Goal: Task Accomplishment & Management: Use online tool/utility

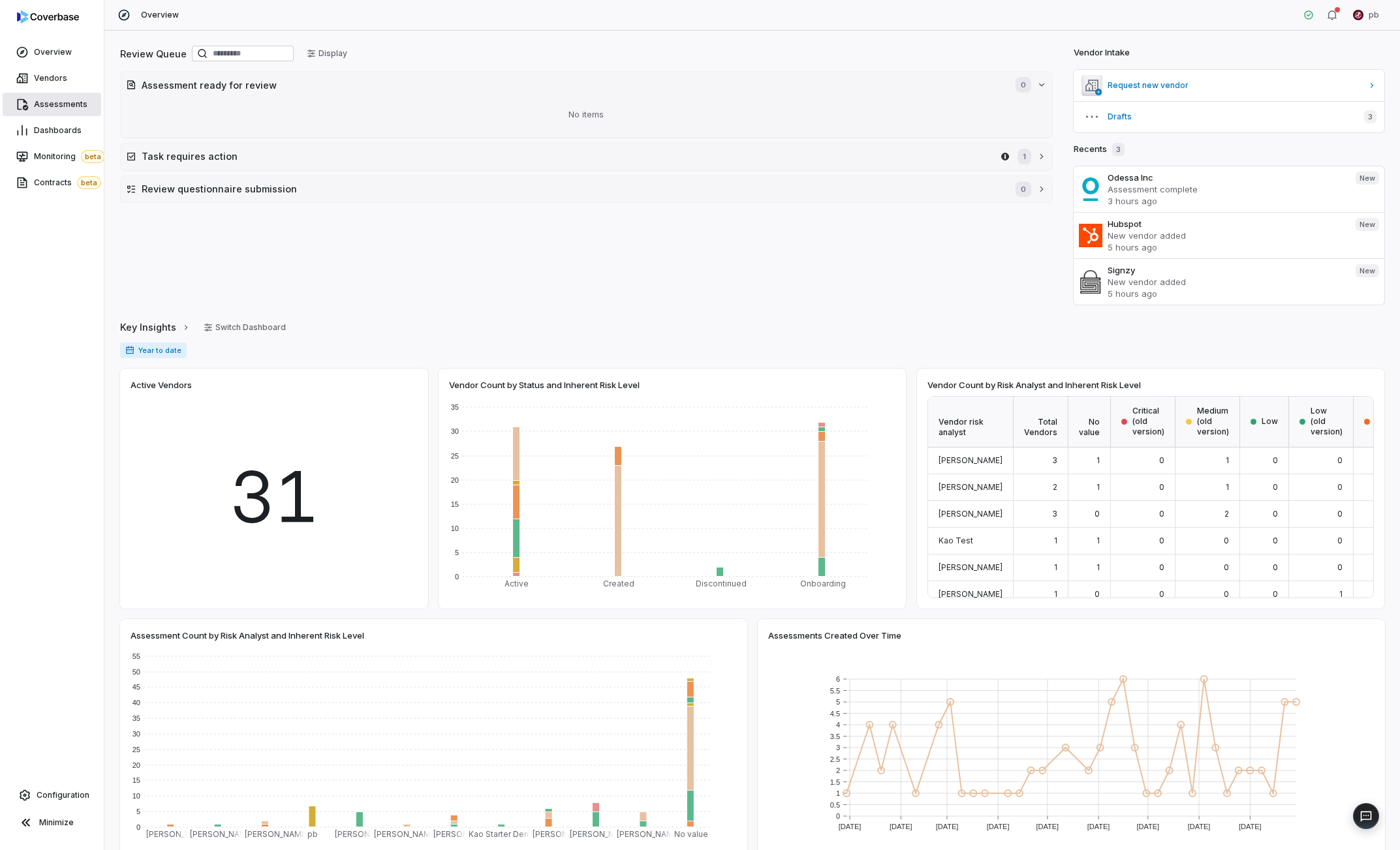
click at [76, 100] on span "Assessments" at bounding box center [60, 104] width 54 height 10
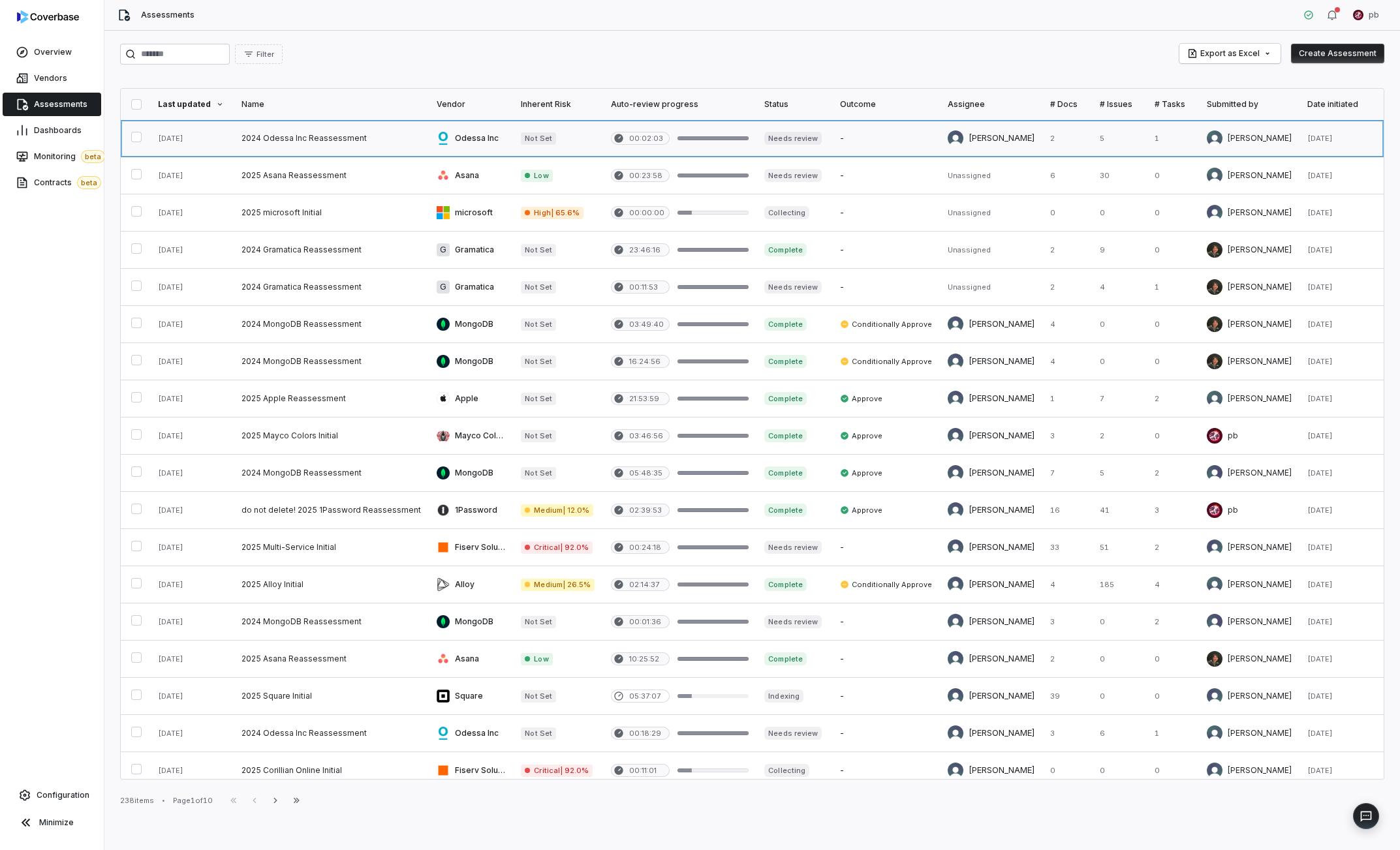
click at [246, 136] on link at bounding box center [332, 139] width 195 height 37
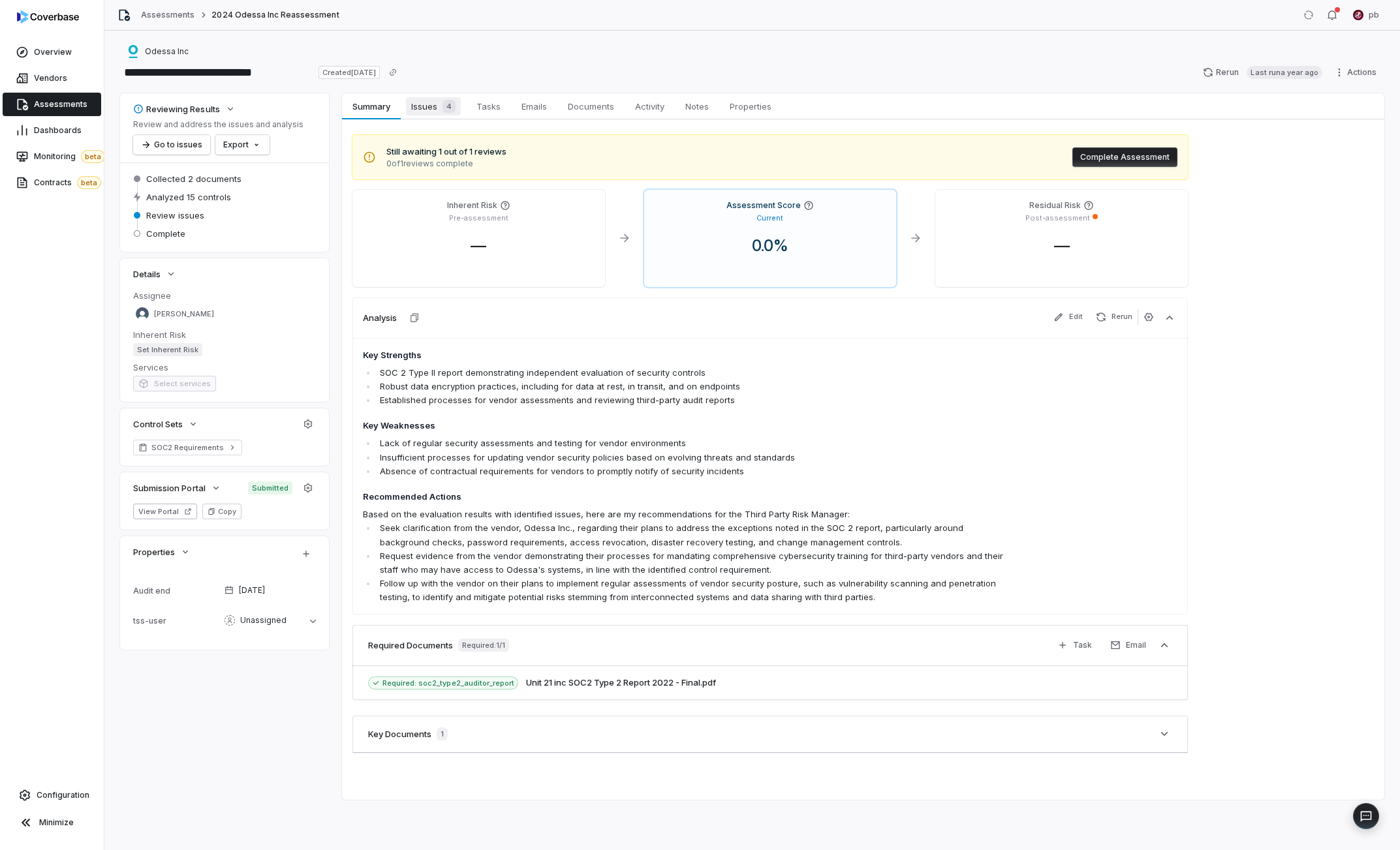
click at [445, 111] on span "4" at bounding box center [449, 106] width 13 height 13
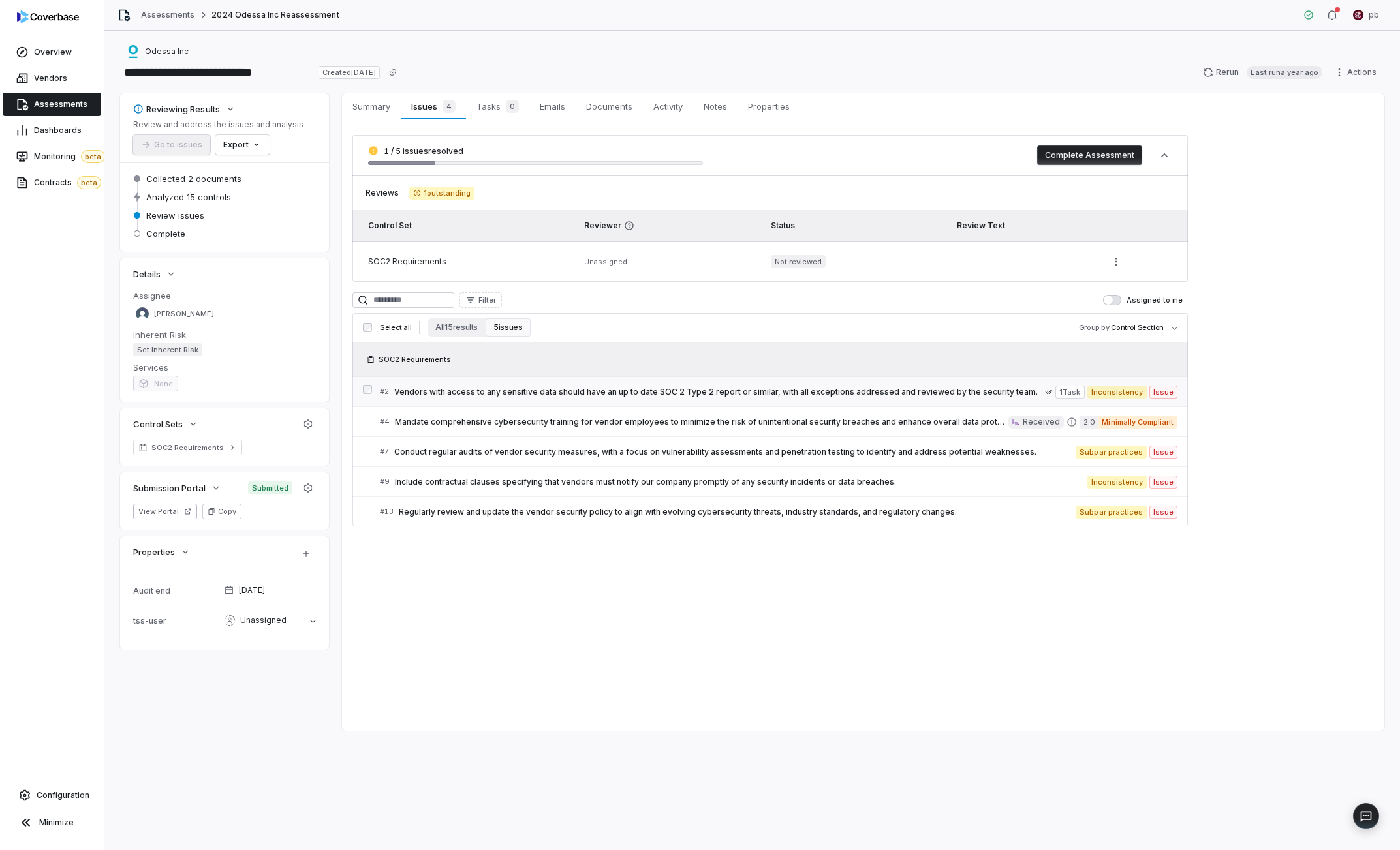
click at [443, 379] on link "# 2 Vendors with access to any sensitive data should have an up to date SOC 2 T…" at bounding box center [778, 392] width 797 height 29
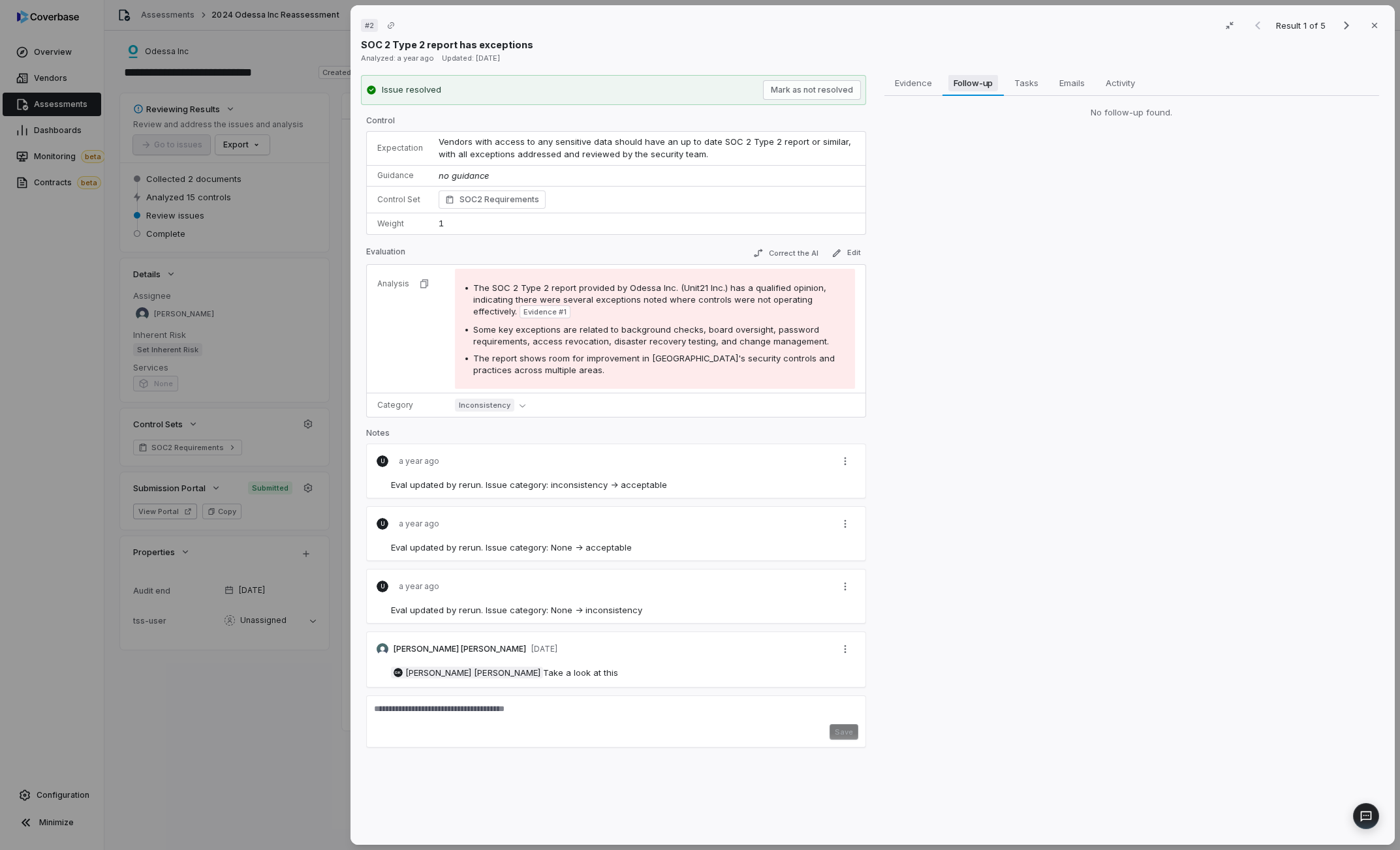
click at [964, 95] on button "Follow-up Follow-up" at bounding box center [973, 82] width 61 height 26
click at [1032, 88] on span "Tasks" at bounding box center [1026, 82] width 34 height 17
click at [972, 83] on span "Follow-up" at bounding box center [973, 82] width 50 height 17
click at [1022, 88] on span "Tasks" at bounding box center [1026, 82] width 35 height 17
click at [962, 89] on span "Follow-up" at bounding box center [973, 82] width 50 height 17
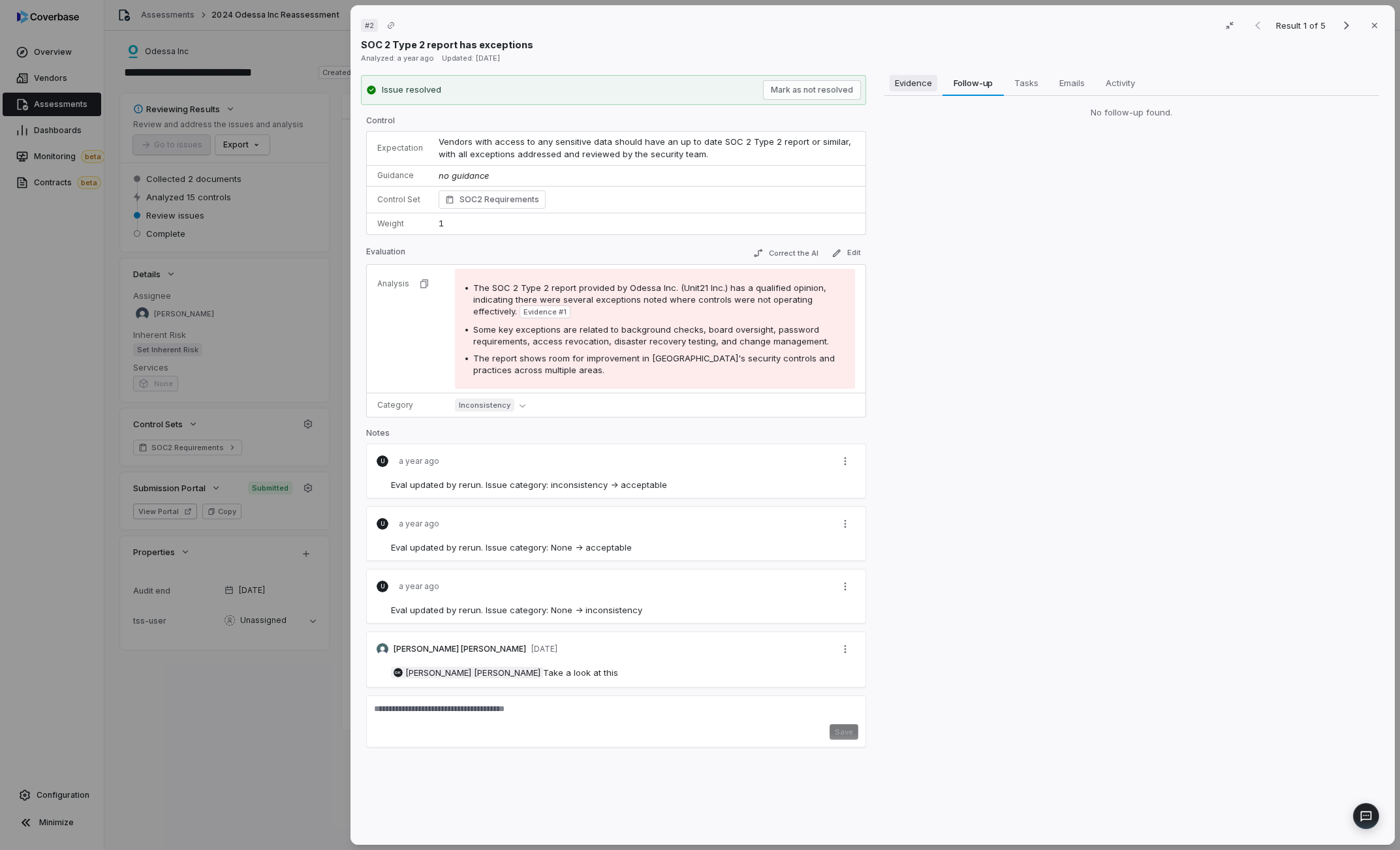
click at [904, 89] on span "Evidence" at bounding box center [913, 82] width 47 height 17
click at [994, 89] on span "Follow-up" at bounding box center [973, 82] width 50 height 17
click at [1036, 88] on span "Tasks" at bounding box center [1026, 82] width 35 height 17
click at [1093, 77] on button "Emails Emails" at bounding box center [1072, 82] width 47 height 26
click at [1017, 95] on button "Tasks Tasks" at bounding box center [1026, 82] width 45 height 26
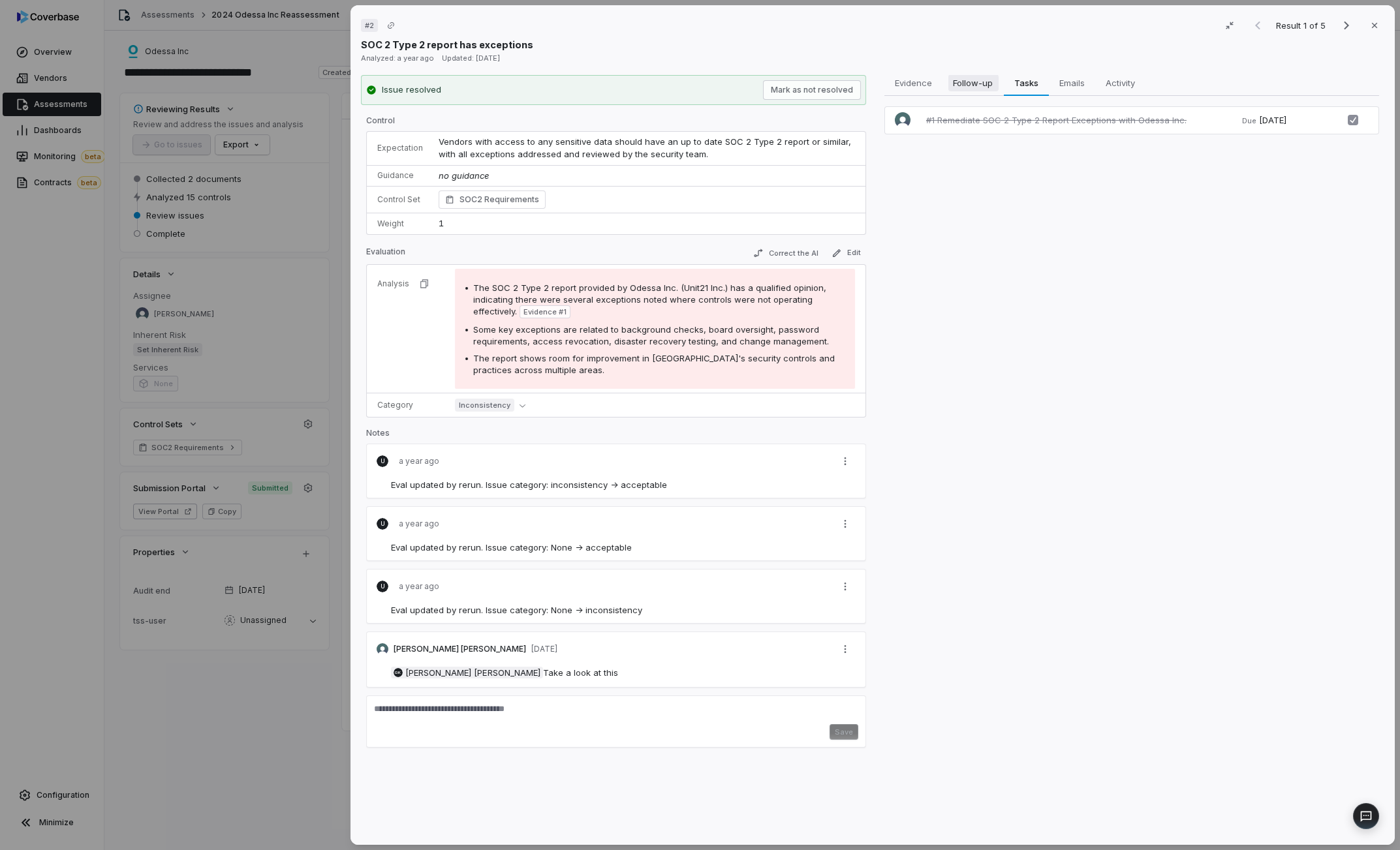
click at [986, 89] on span "Follow-up" at bounding box center [973, 82] width 50 height 17
click at [1097, 99] on div "No follow-up found." at bounding box center [1132, 112] width 495 height 34
click at [1086, 90] on button "Emails Emails" at bounding box center [1072, 82] width 47 height 26
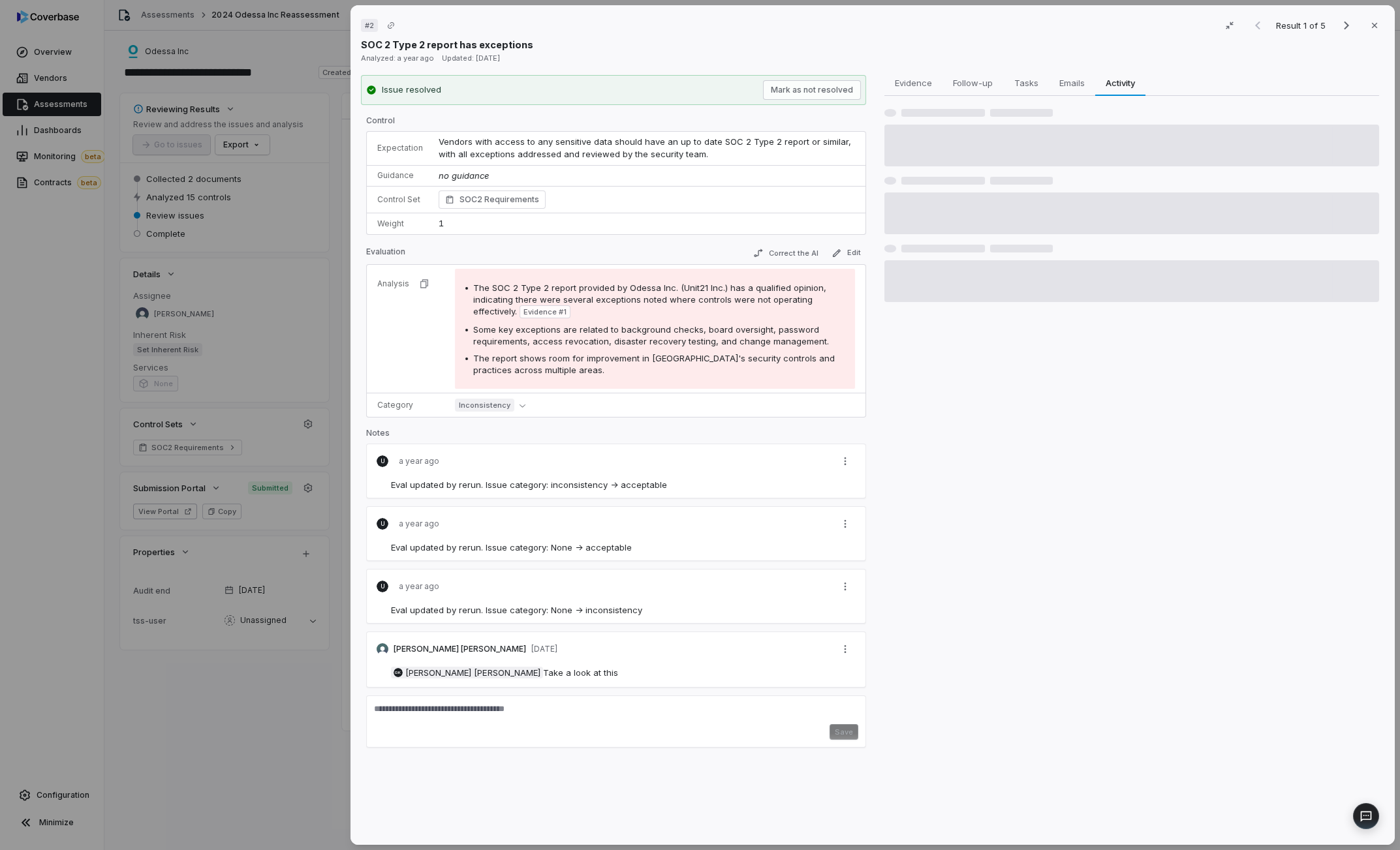
drag, startPoint x: 1128, startPoint y: 90, endPoint x: 1101, endPoint y: 97, distance: 27.9
click at [1116, 94] on button "Activity Activity" at bounding box center [1120, 82] width 50 height 26
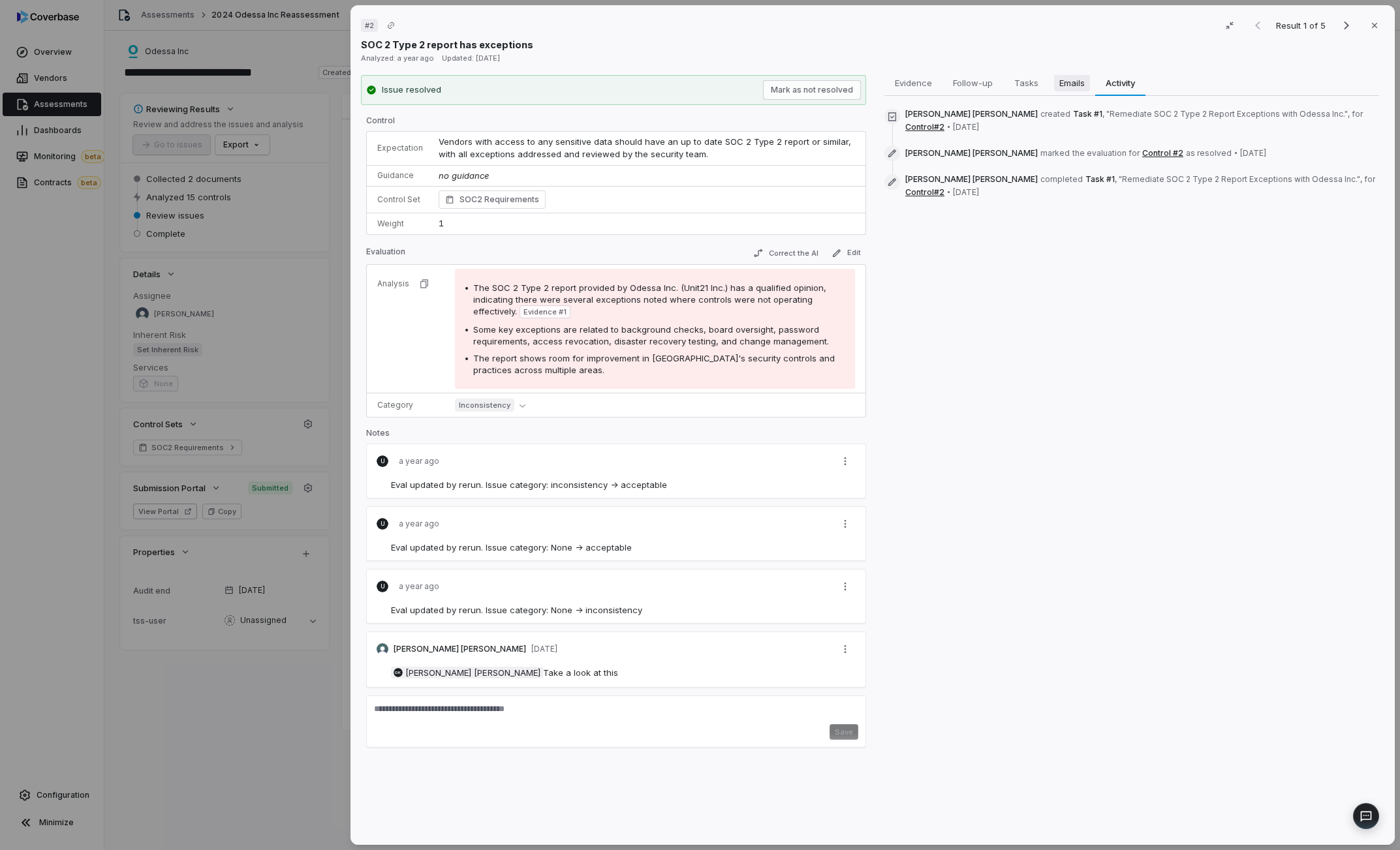
click at [1063, 92] on button "Emails Emails" at bounding box center [1072, 82] width 47 height 26
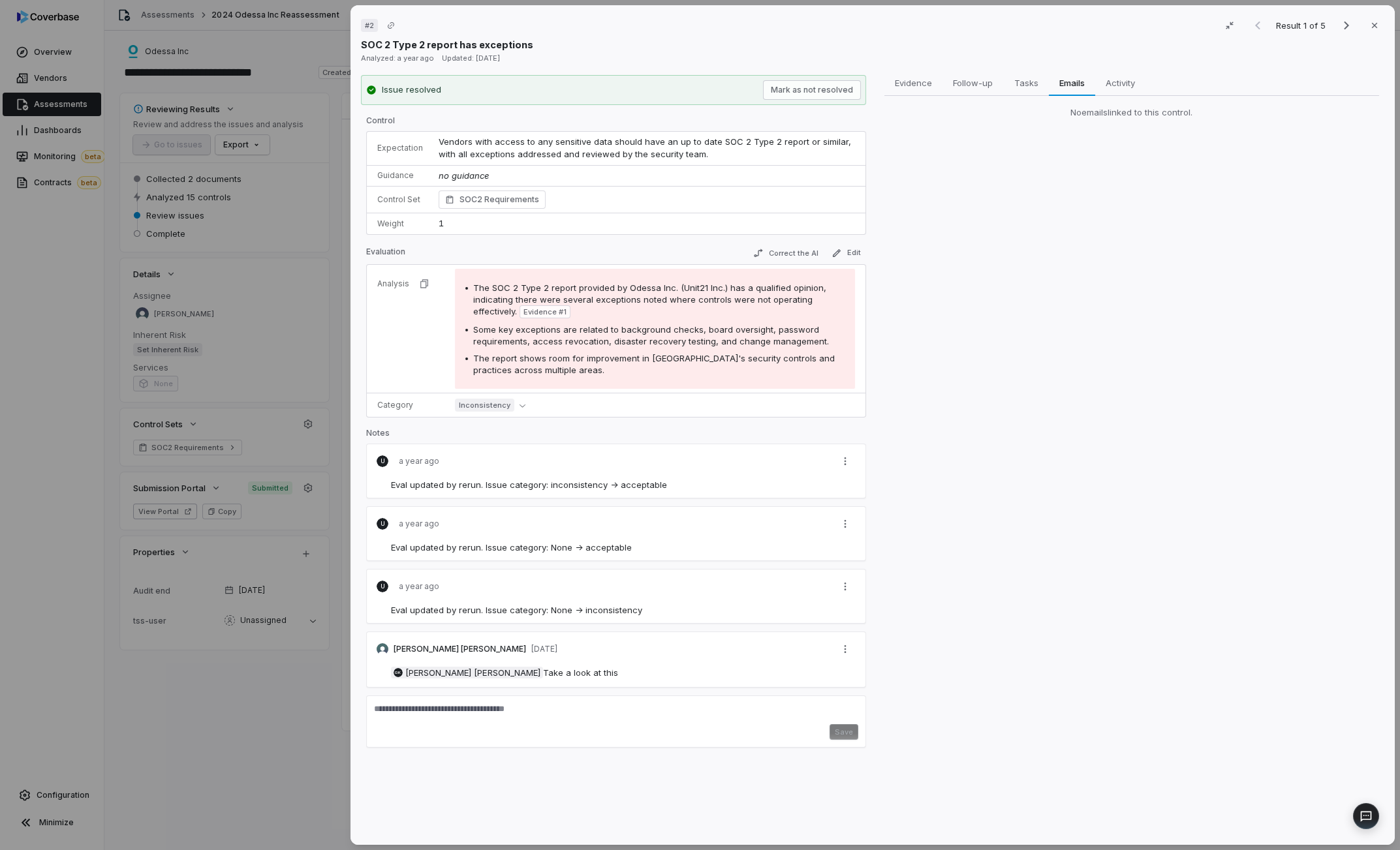
click at [971, 97] on div "No emails linked to this control." at bounding box center [1132, 114] width 495 height 37
click at [953, 90] on span "Follow-up" at bounding box center [973, 82] width 50 height 17
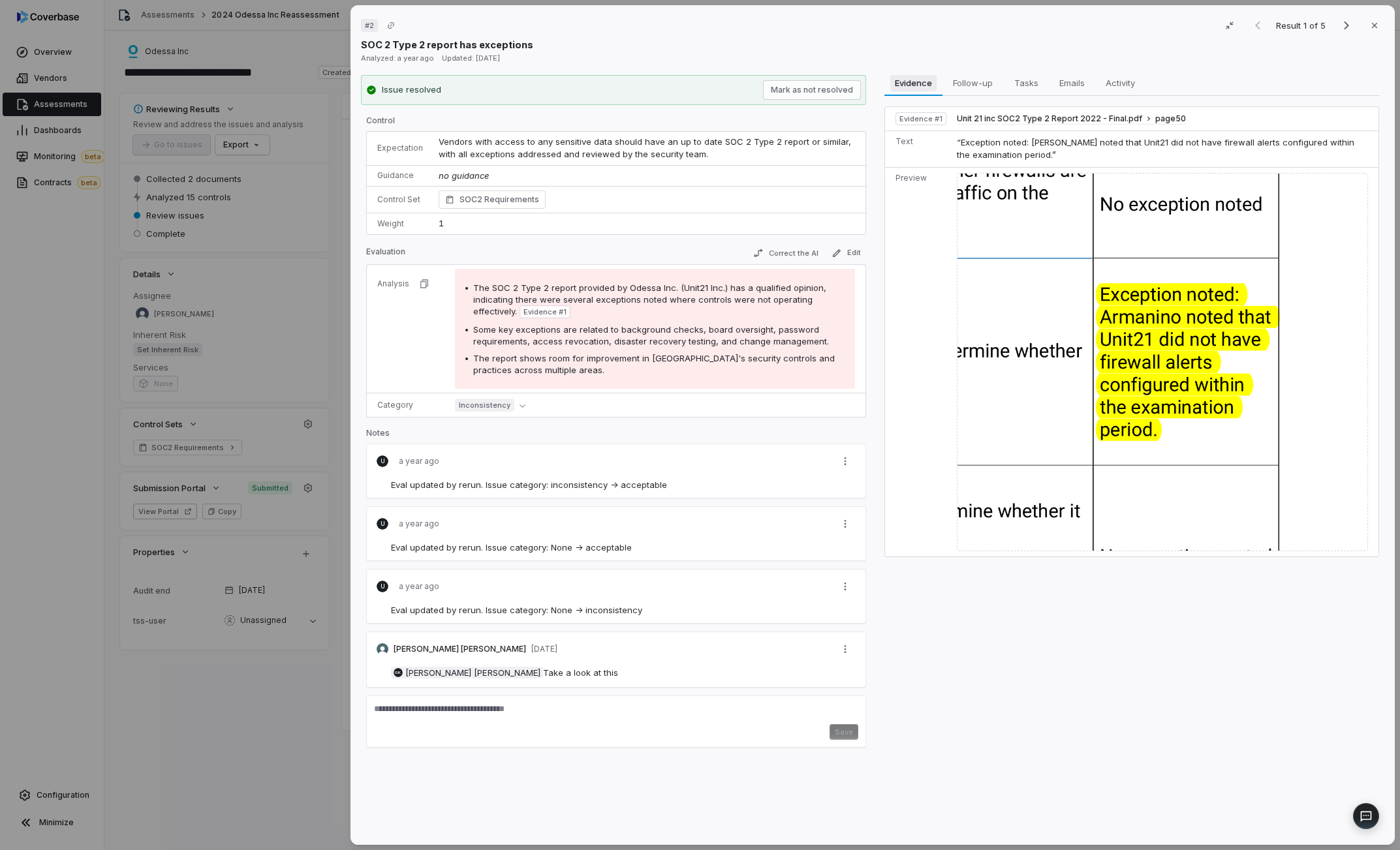
click at [913, 81] on span "Evidence" at bounding box center [913, 82] width 47 height 17
click at [998, 100] on div "Evidence # 1 Unit 21 inc SOC2 Type 2 Report 2022 - Final.pdf page 50 Text “Exce…" at bounding box center [1132, 331] width 495 height 472
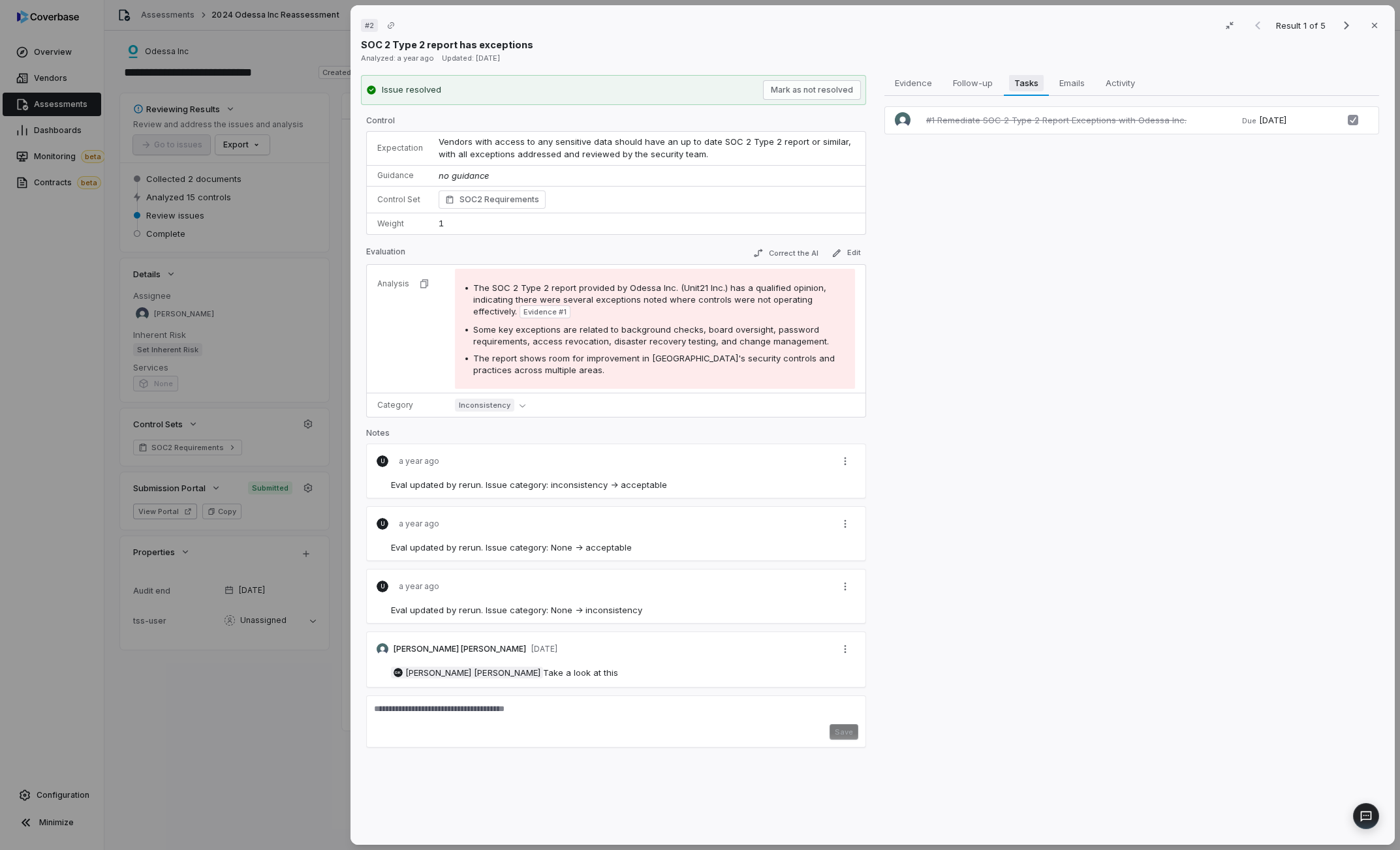
click at [1010, 91] on button "Tasks Tasks" at bounding box center [1026, 82] width 45 height 26
click at [1068, 80] on span "Emails" at bounding box center [1071, 82] width 36 height 17
click at [989, 86] on span "Follow-up" at bounding box center [973, 82] width 50 height 17
click at [1034, 95] on button "Tasks Tasks" at bounding box center [1026, 82] width 45 height 26
click at [1077, 88] on span "Emails" at bounding box center [1071, 82] width 36 height 17
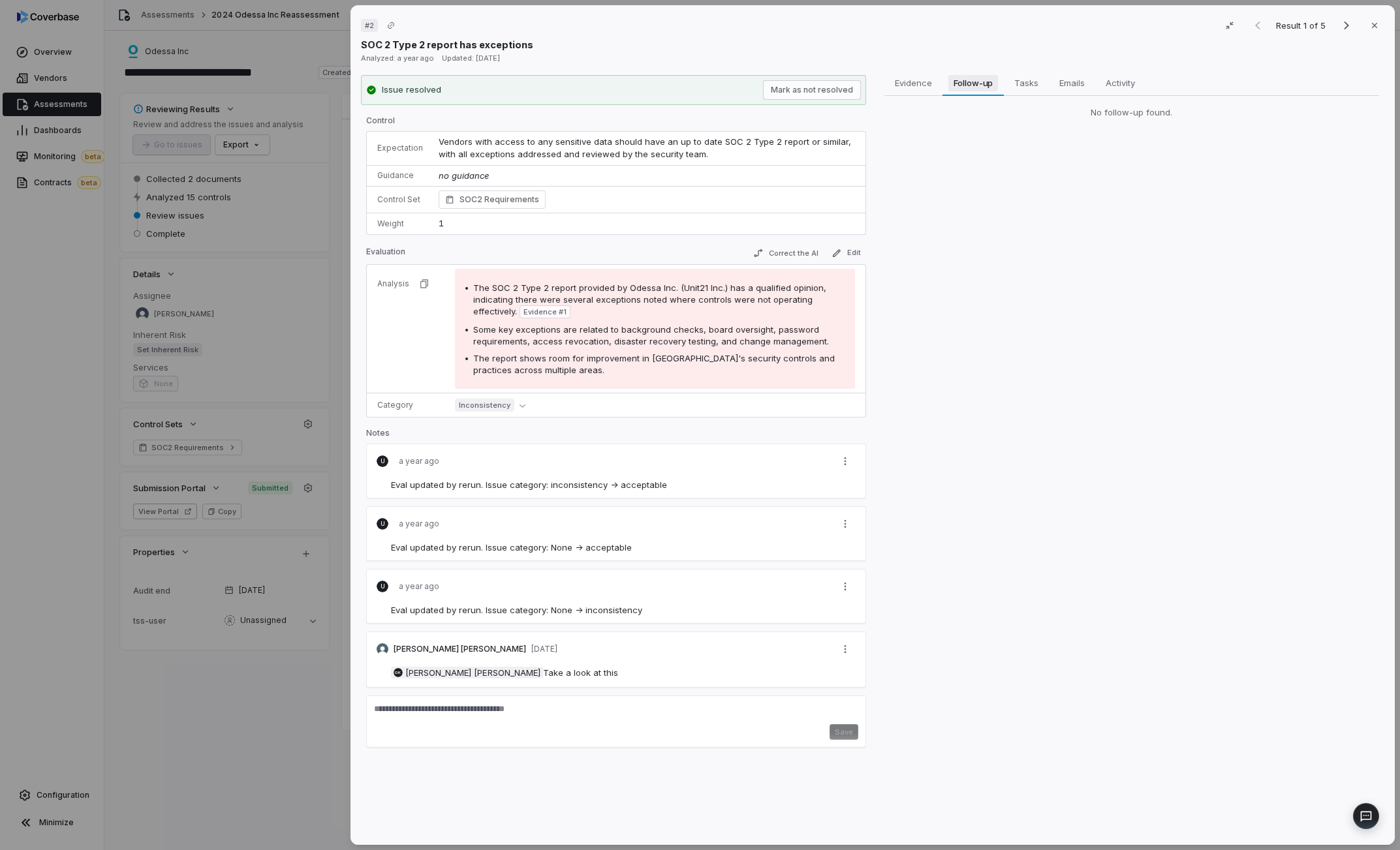
click at [988, 78] on span "Follow-up" at bounding box center [973, 82] width 50 height 17
click at [1014, 84] on span "Tasks" at bounding box center [1026, 82] width 35 height 17
click at [1085, 93] on button "Emails Emails" at bounding box center [1072, 82] width 47 height 26
click at [999, 85] on button "Follow-up Follow-up" at bounding box center [973, 82] width 61 height 26
click at [379, 346] on tr "Analysis The SOC 2 Type 2 report provided by Odessa Inc. (Unit21 Inc.) has a qu…" at bounding box center [616, 329] width 499 height 129
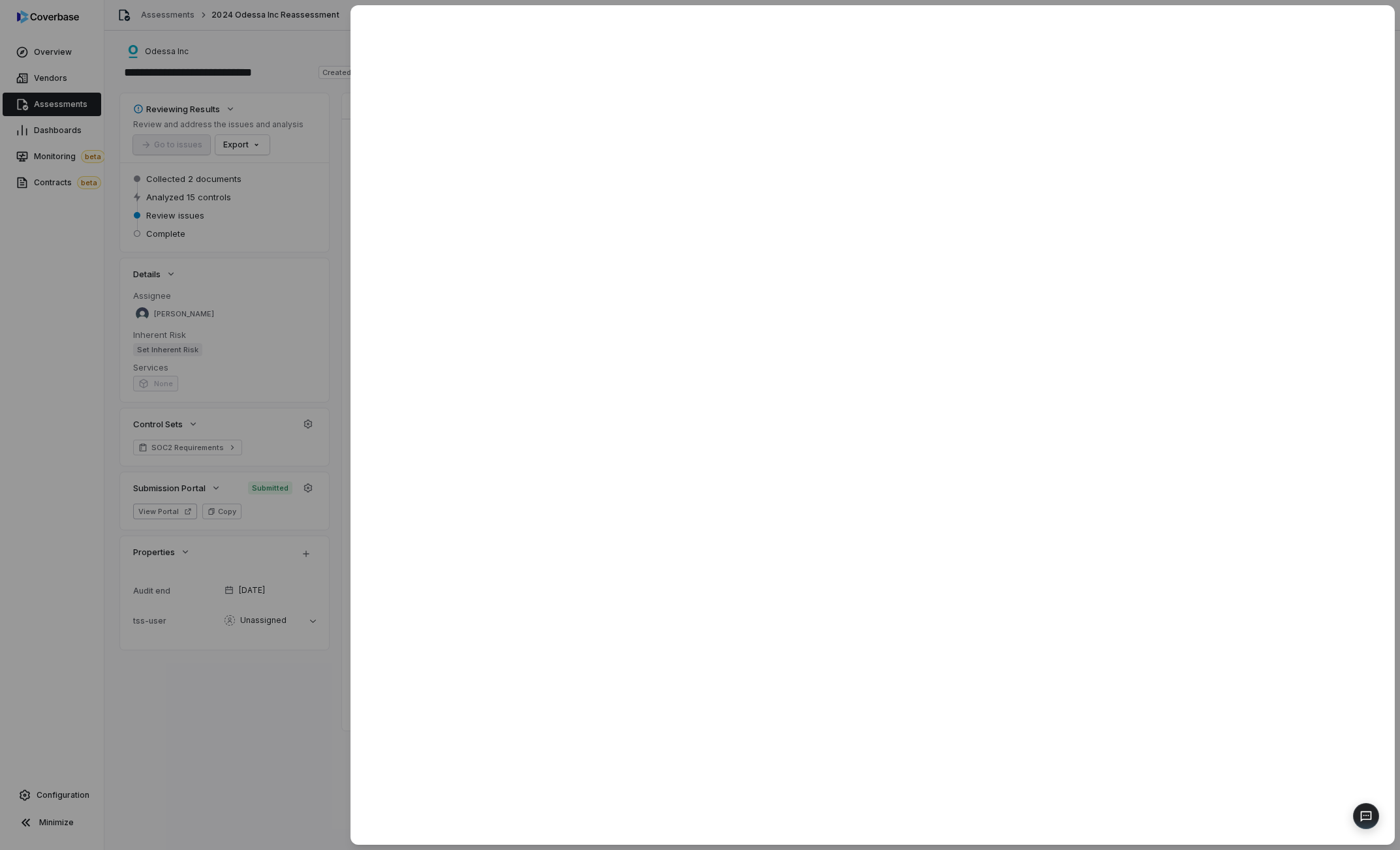
drag, startPoint x: 174, startPoint y: 215, endPoint x: 88, endPoint y: 198, distance: 87.7
click at [123, 205] on div at bounding box center [700, 425] width 1400 height 850
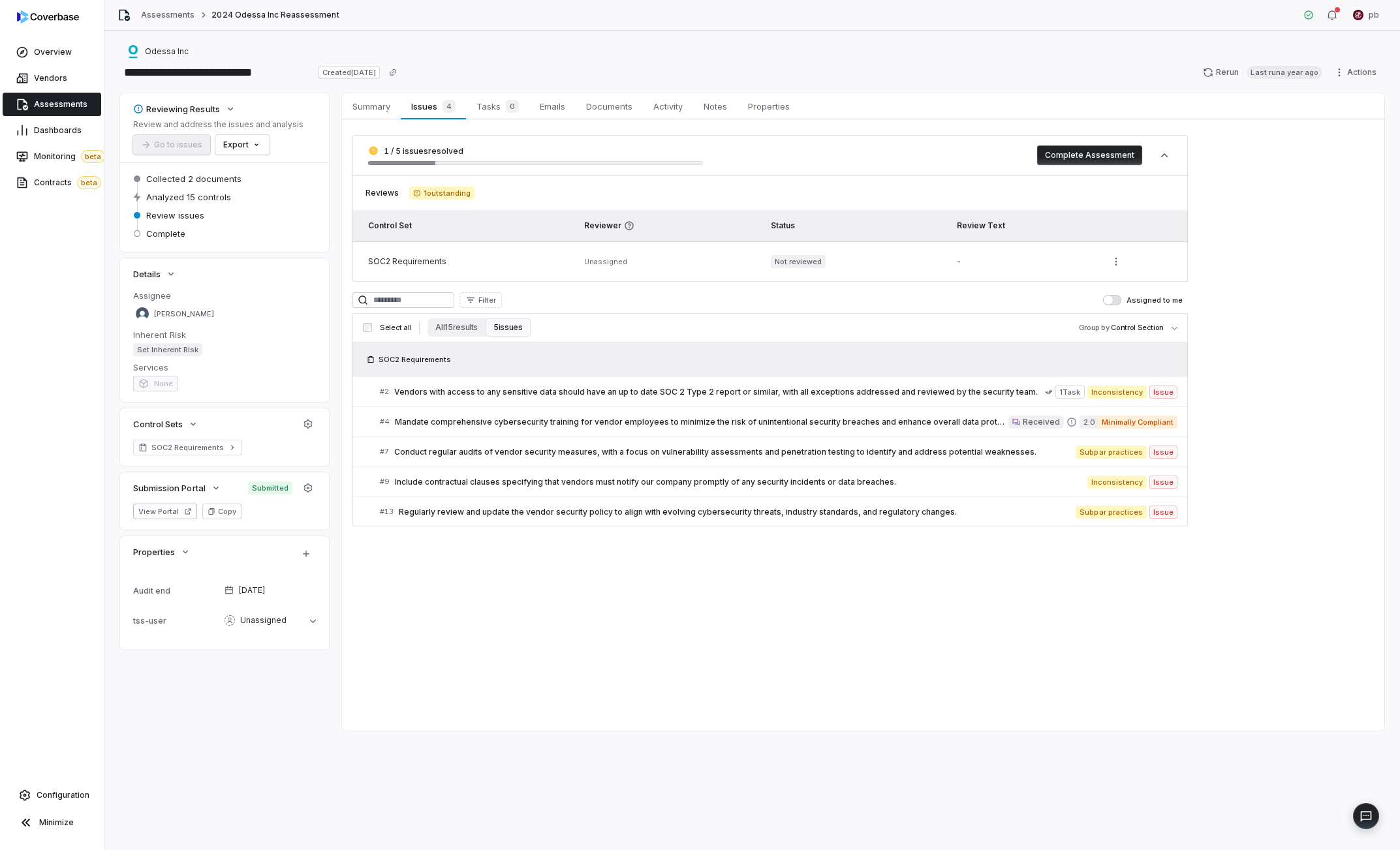
click at [41, 101] on span "Assessments" at bounding box center [60, 104] width 54 height 10
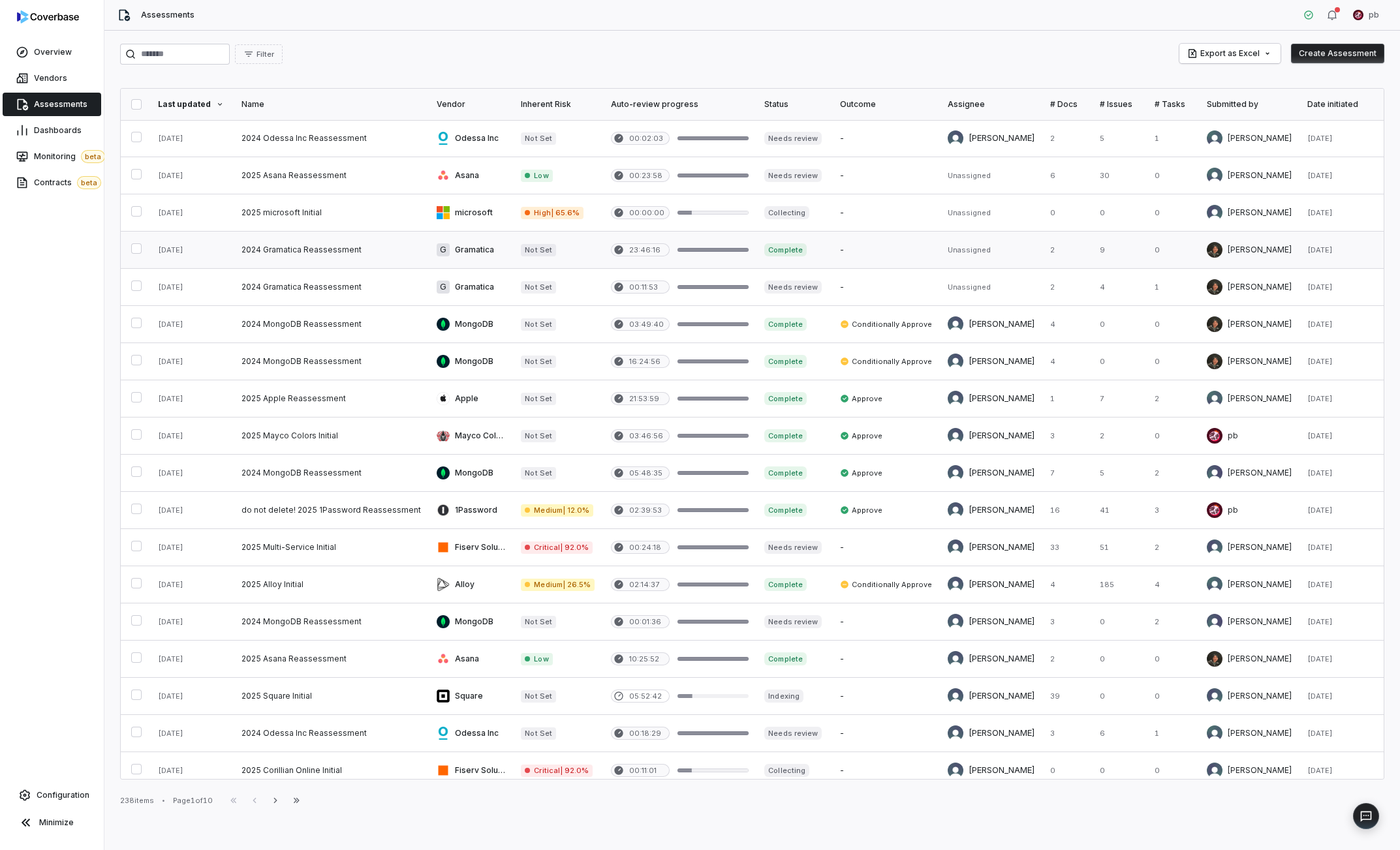
click at [530, 255] on link at bounding box center [558, 250] width 90 height 37
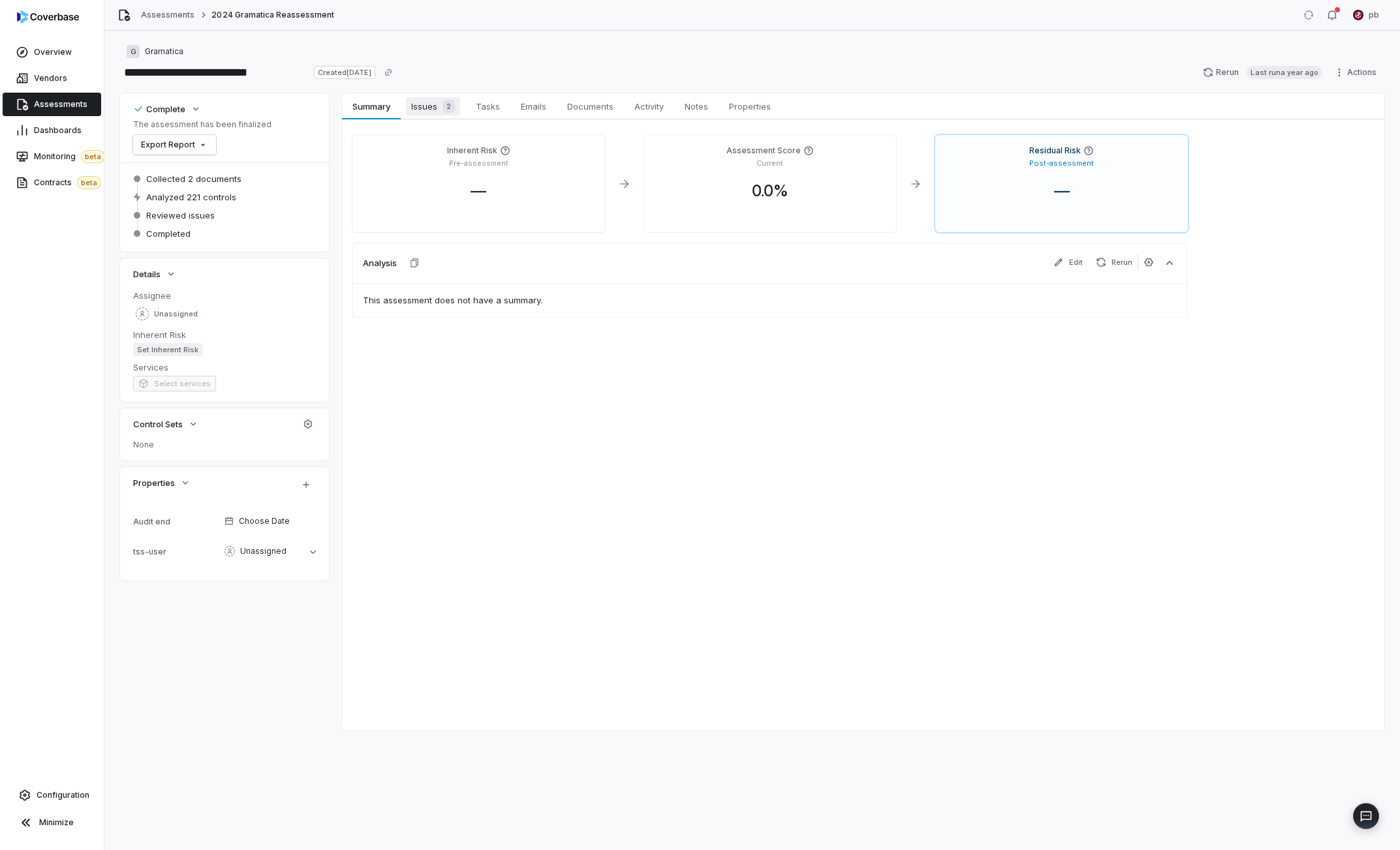
click at [440, 119] on link "Issues 2 Issues 2" at bounding box center [433, 106] width 65 height 26
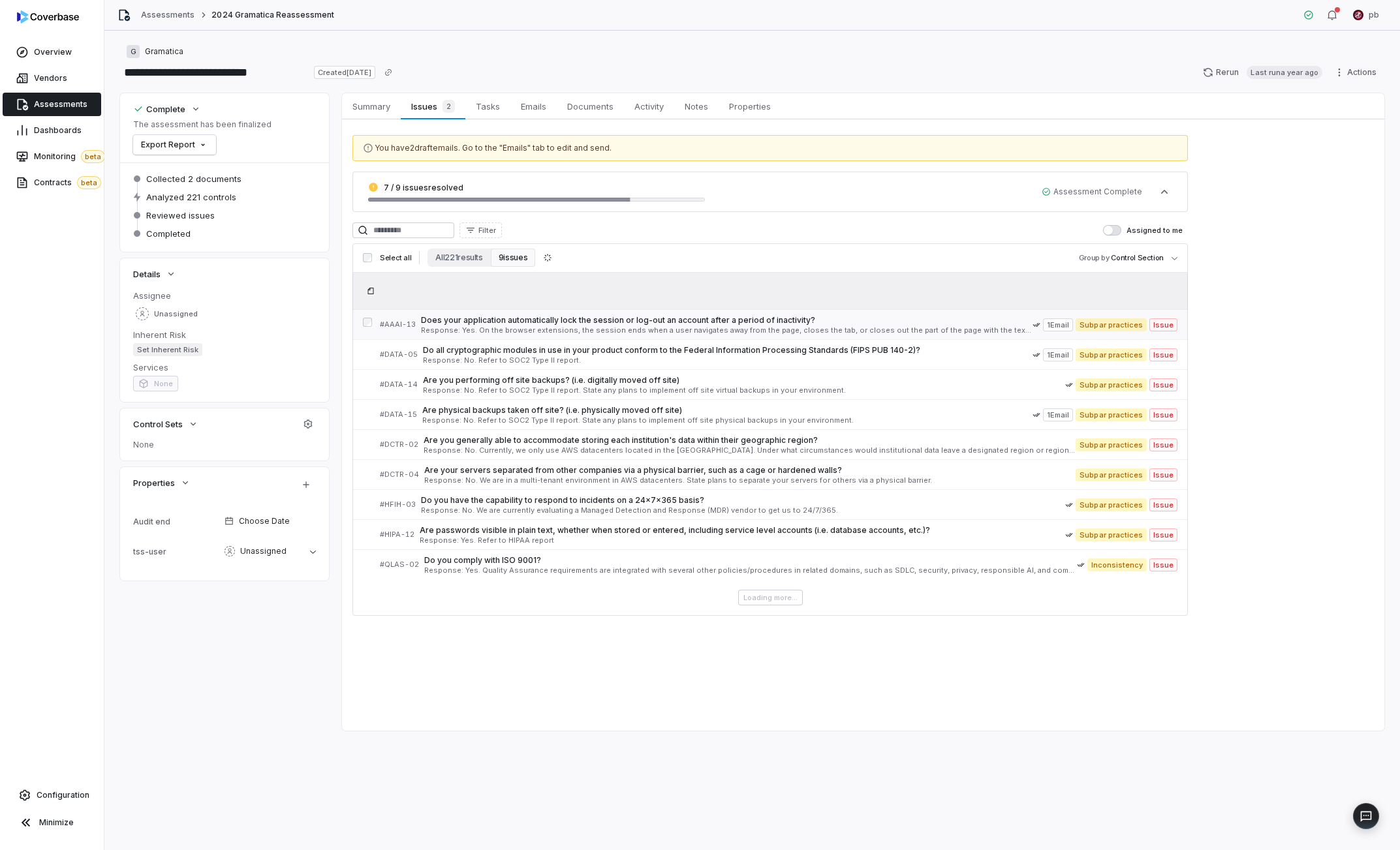
click at [519, 322] on span "Does your application automatically lock the session or log-out an account afte…" at bounding box center [727, 320] width 612 height 10
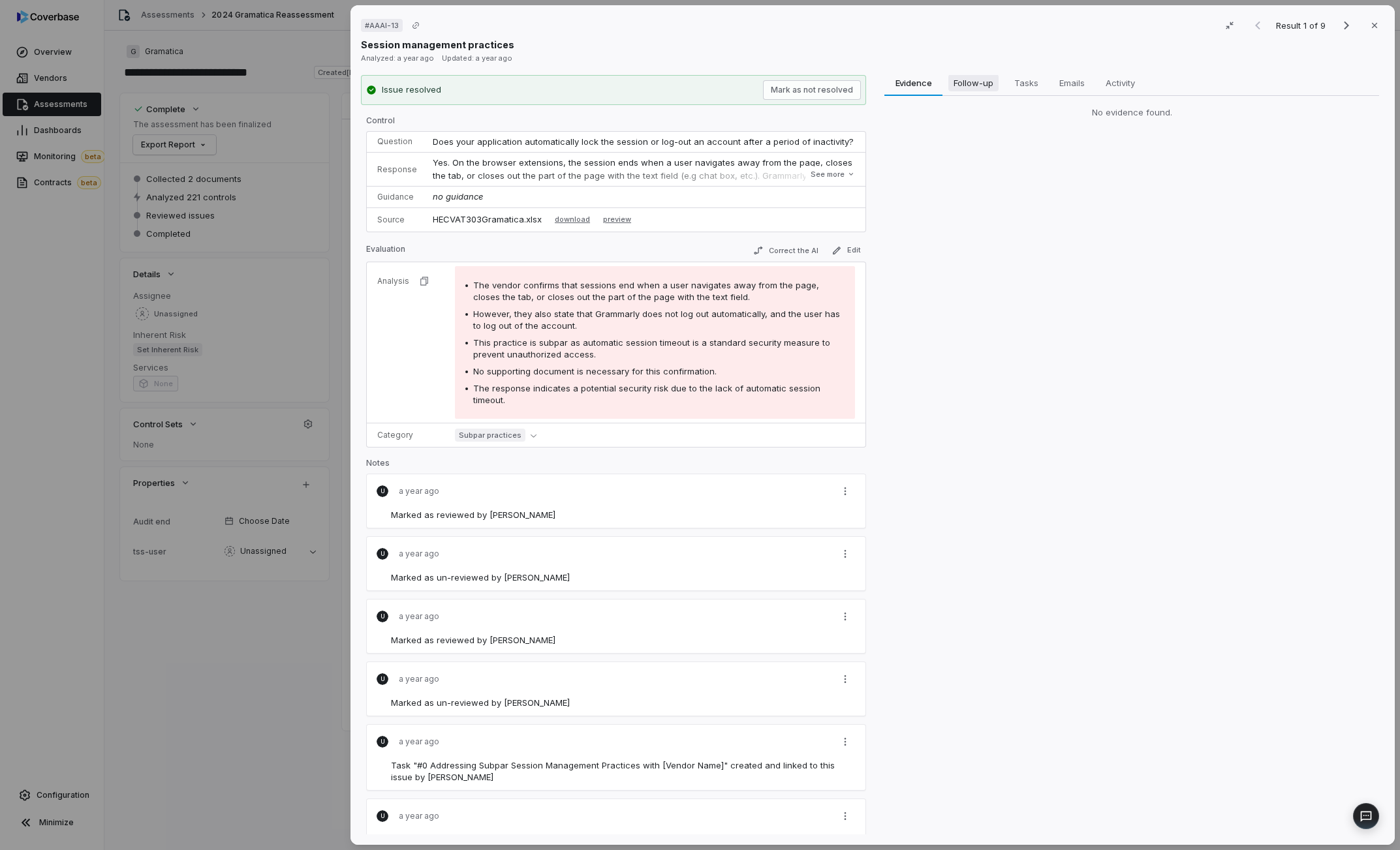
click at [979, 78] on span "Follow-up" at bounding box center [973, 82] width 50 height 17
click at [902, 65] on div "# AAAI-13 Result 1 of 9 Close Session management practices Analyzed: a year ago…" at bounding box center [873, 425] width 1045 height 840
click at [902, 81] on span "Evidence" at bounding box center [913, 82] width 47 height 17
click at [1029, 79] on span "Tasks" at bounding box center [1026, 82] width 34 height 17
click at [845, 100] on div "Issue resolved Mark as not resolved" at bounding box center [613, 89] width 505 height 30
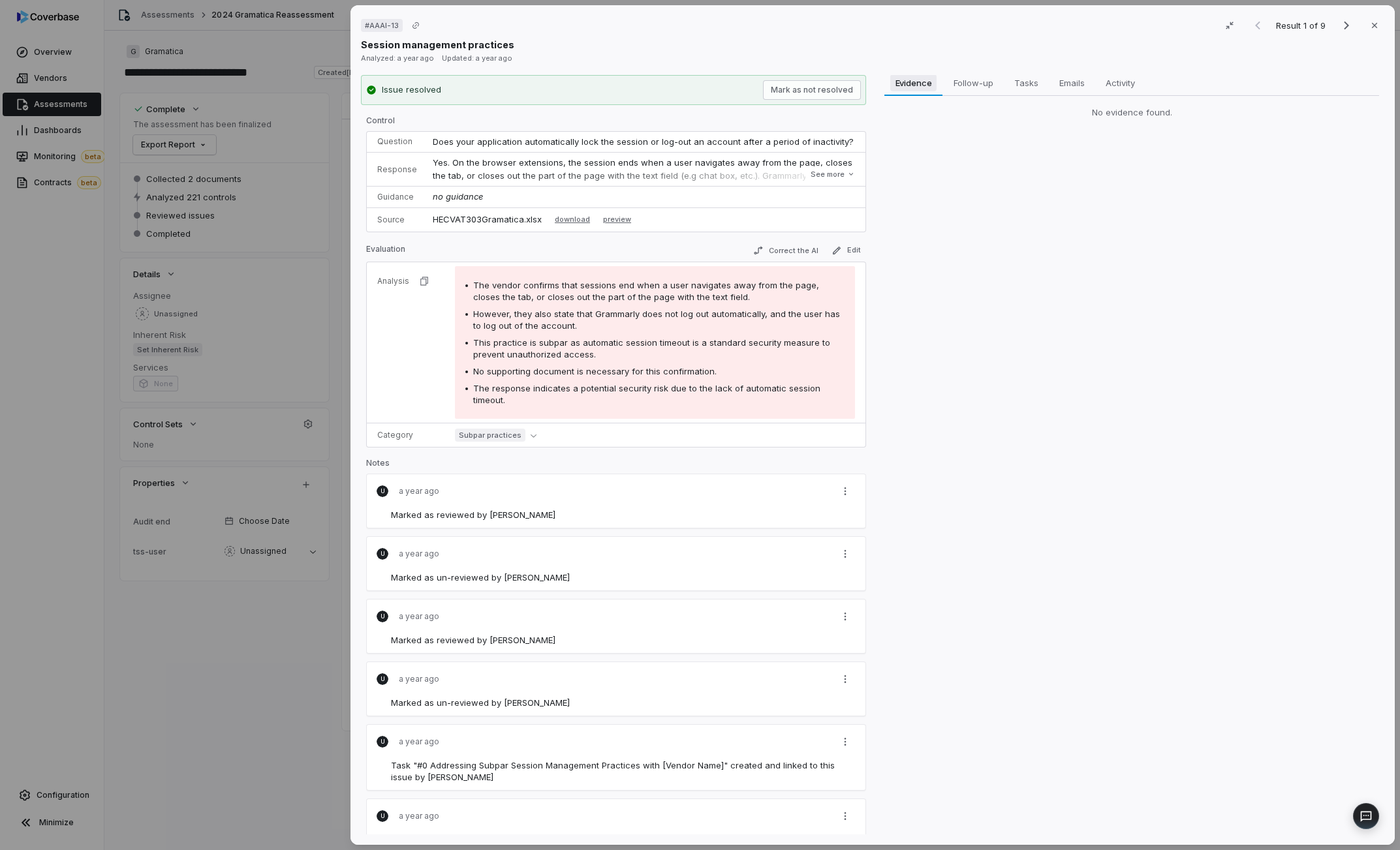
click at [911, 88] on span "Evidence" at bounding box center [913, 82] width 47 height 17
click at [795, 91] on button "Mark as not resolved" at bounding box center [812, 89] width 98 height 19
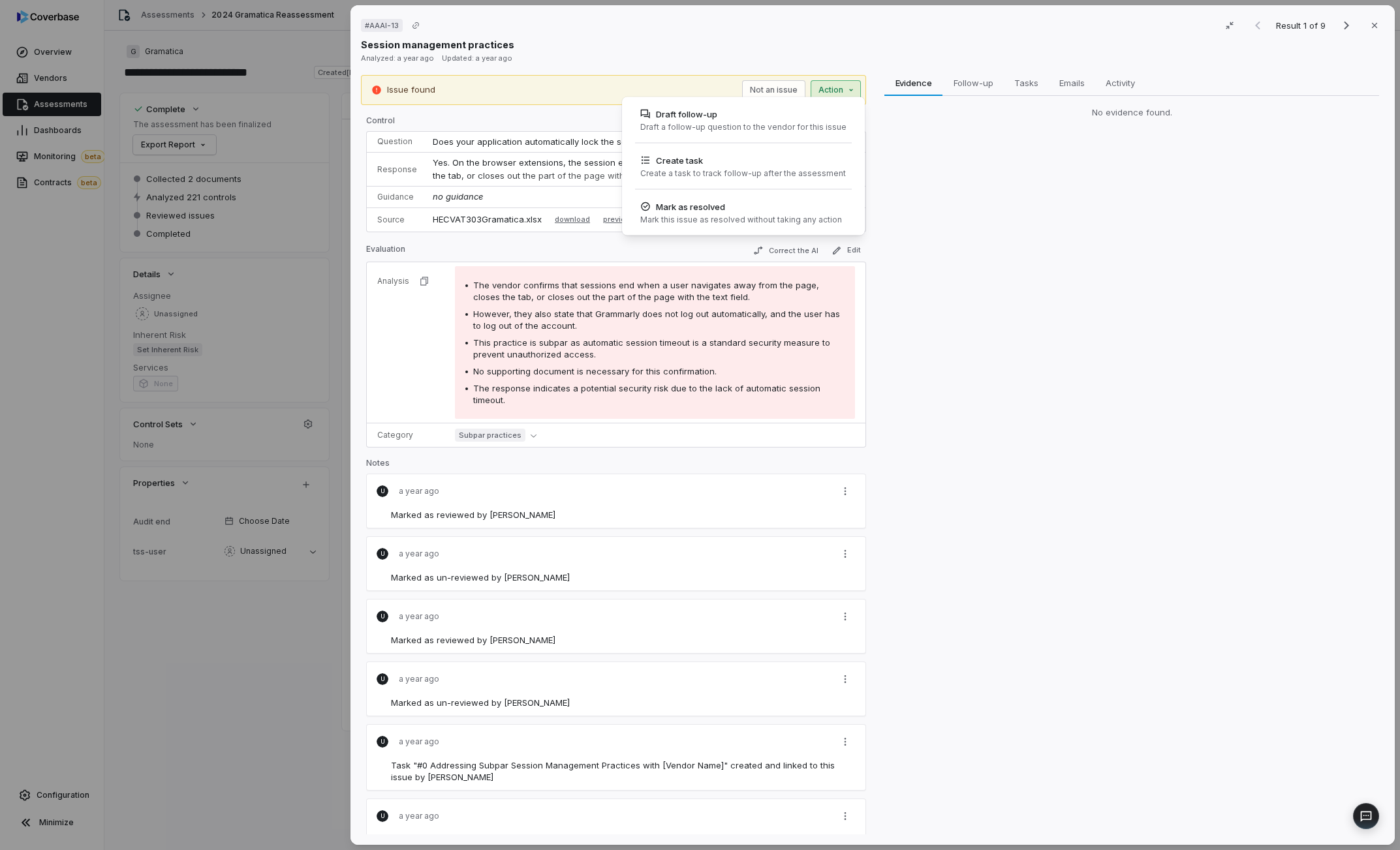
click at [826, 84] on div "# AAAI-13 Result 1 of 9 Close Session management practices Analyzed: a year ago…" at bounding box center [700, 425] width 1400 height 850
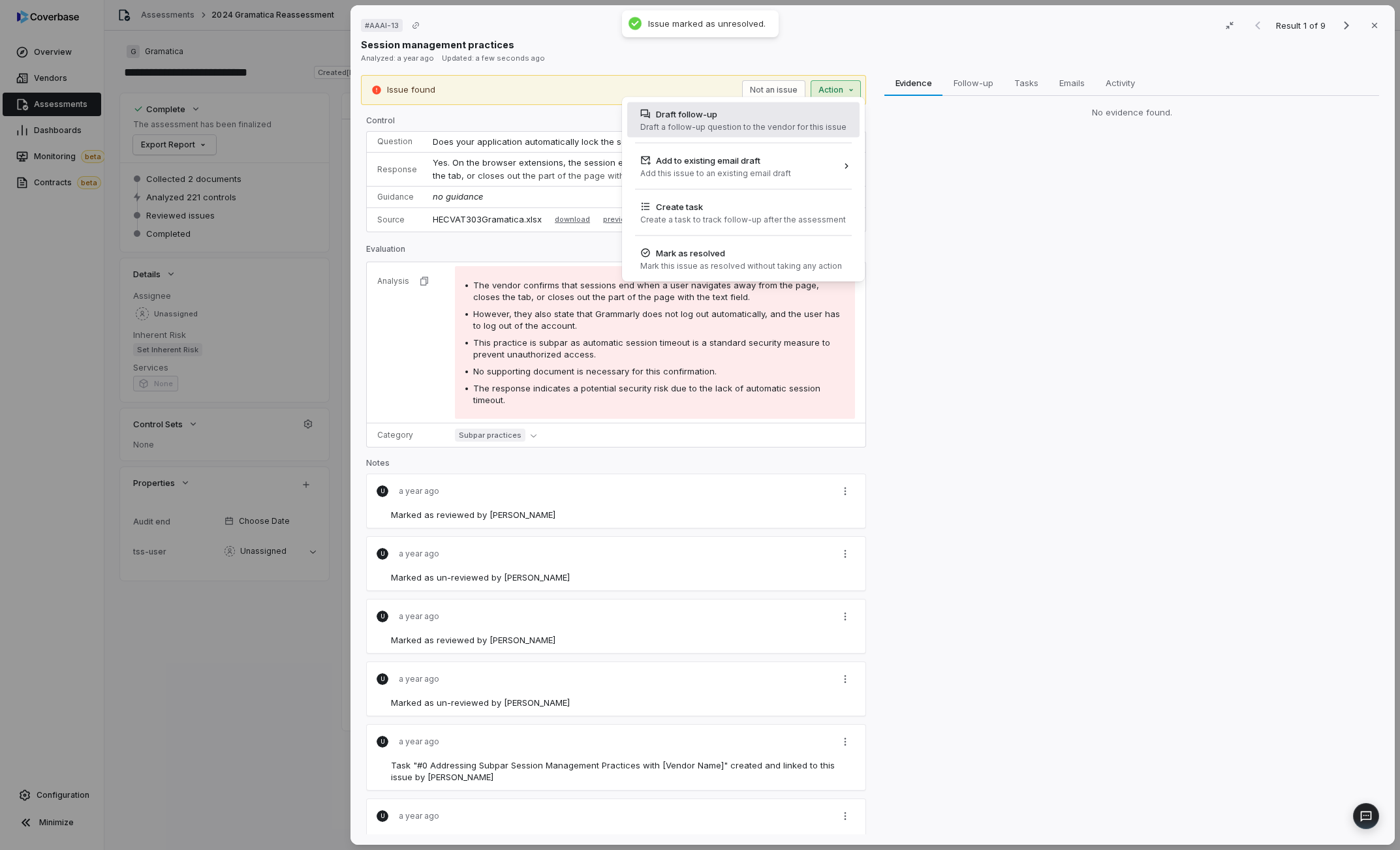
click at [802, 122] on div "Draft a follow-up question to the vendor for this issue" at bounding box center [743, 127] width 206 height 10
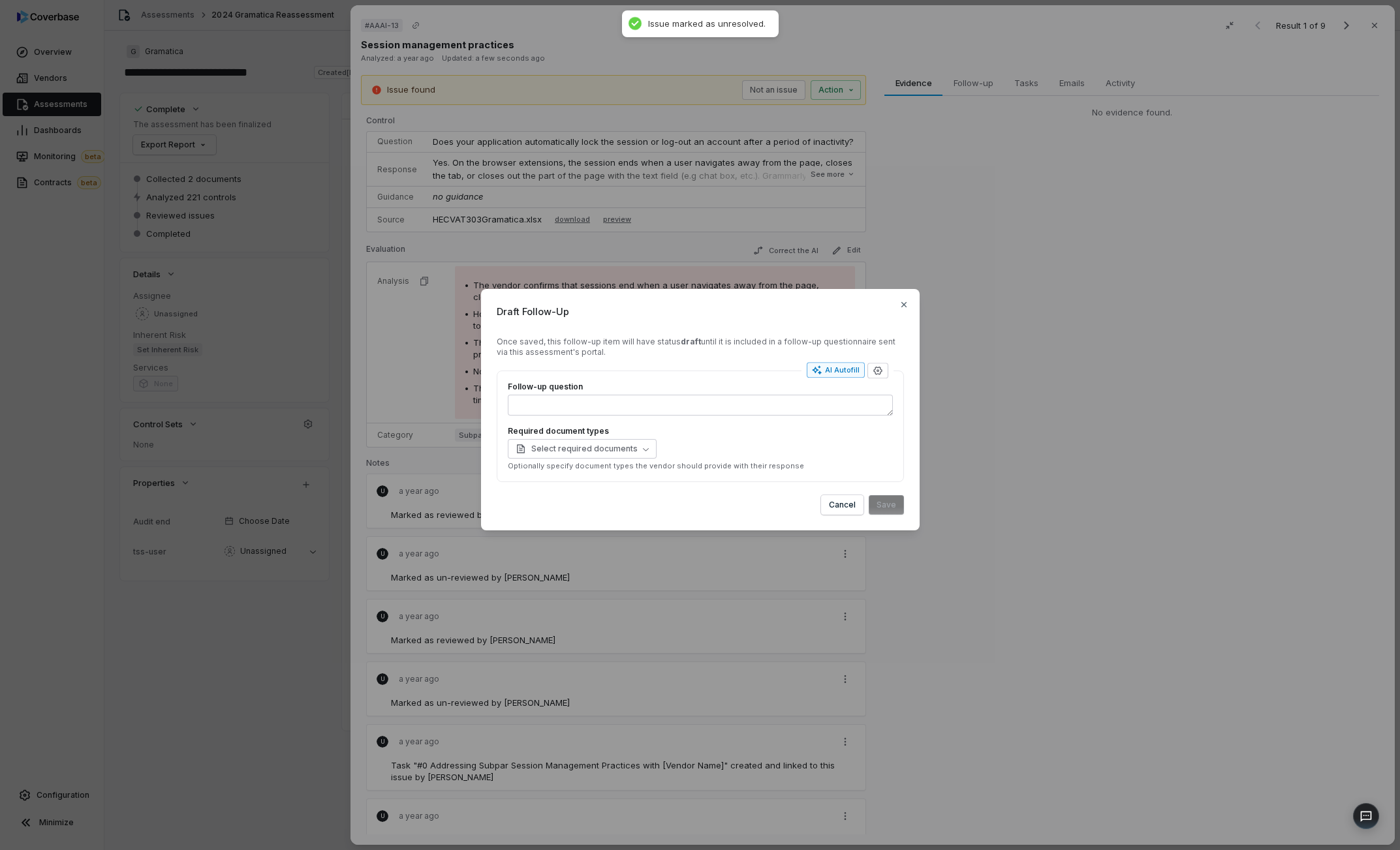
click at [854, 368] on div "AI Autofill" at bounding box center [836, 370] width 47 height 10
type textarea "**********"
type textarea "*"
type textarea "**********"
type textarea "*"
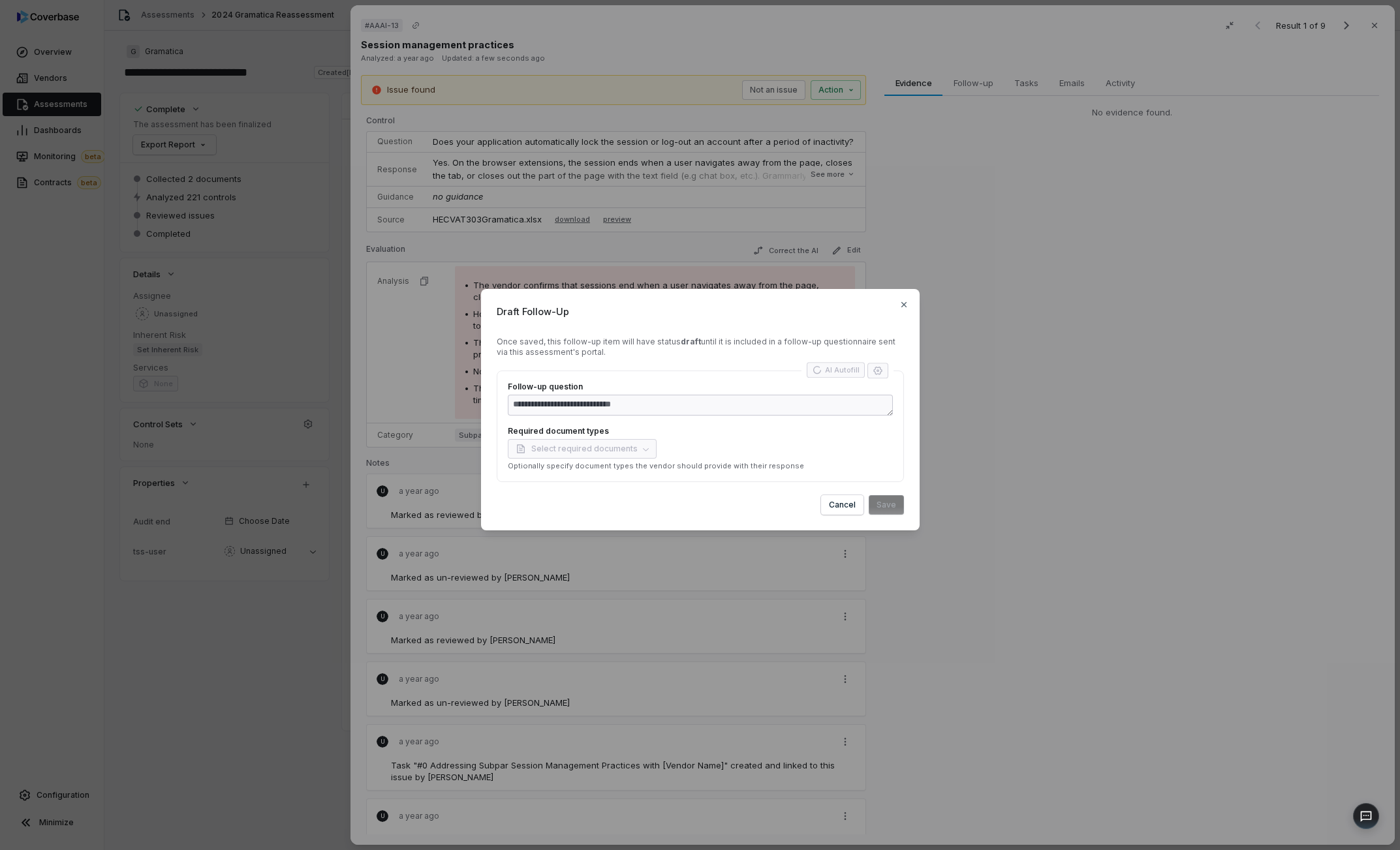
type textarea "**********"
type textarea "*"
type textarea "**********"
type textarea "*"
type textarea "**********"
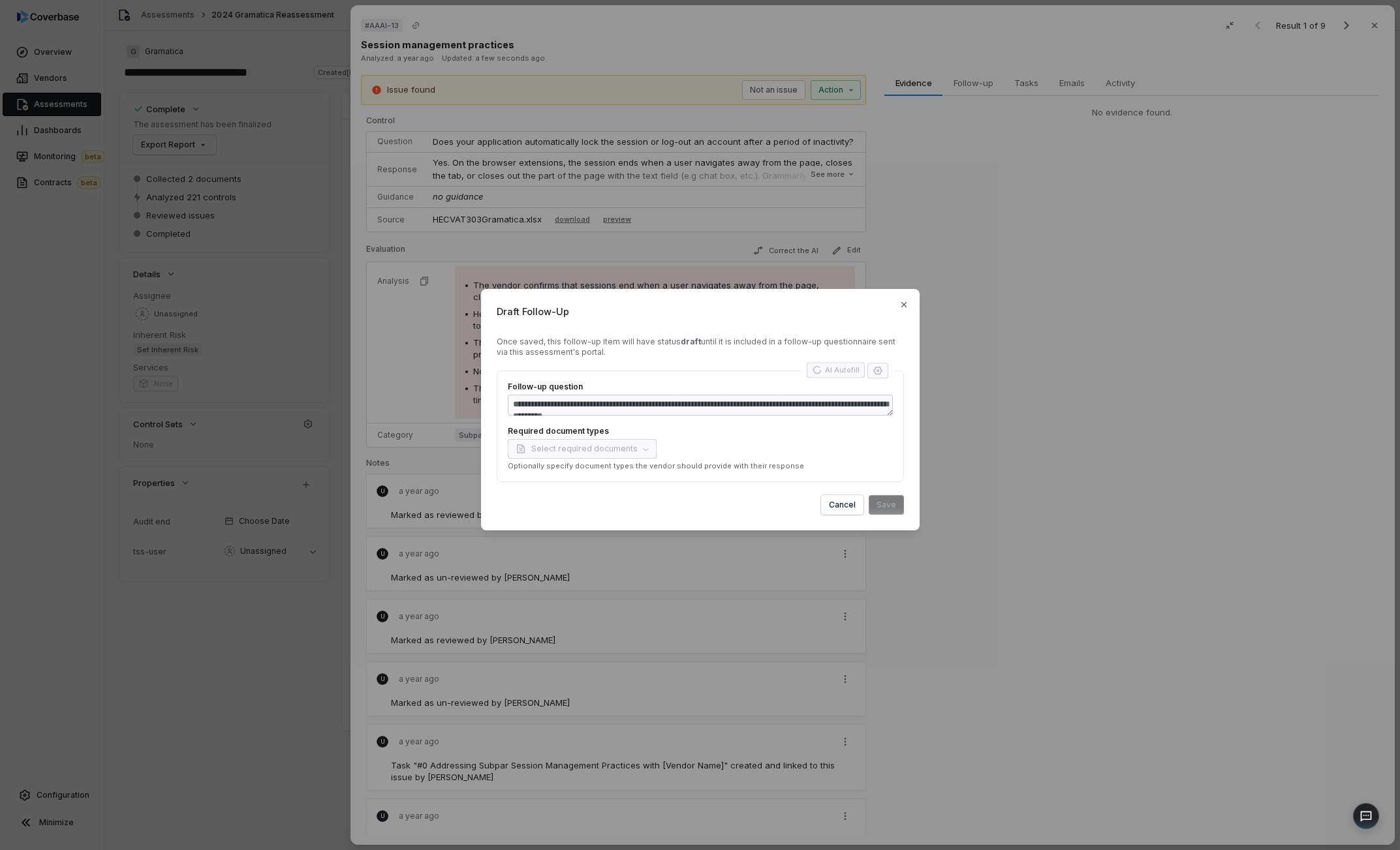
type textarea "*"
type textarea "**********"
type textarea "*"
type textarea "**********"
type textarea "*"
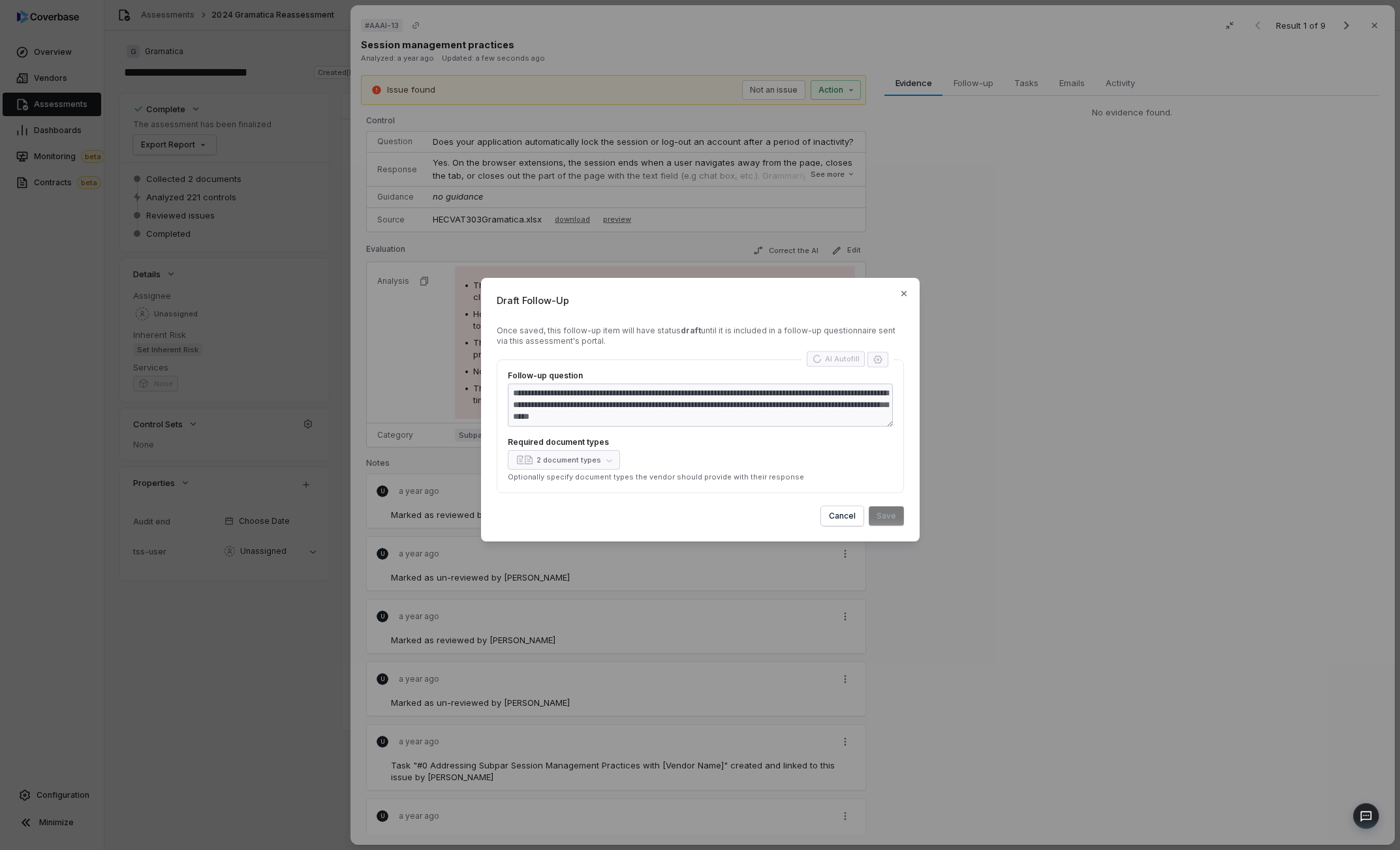
type textarea "**********"
type textarea "*"
type textarea "**********"
type textarea "*"
type textarea "**********"
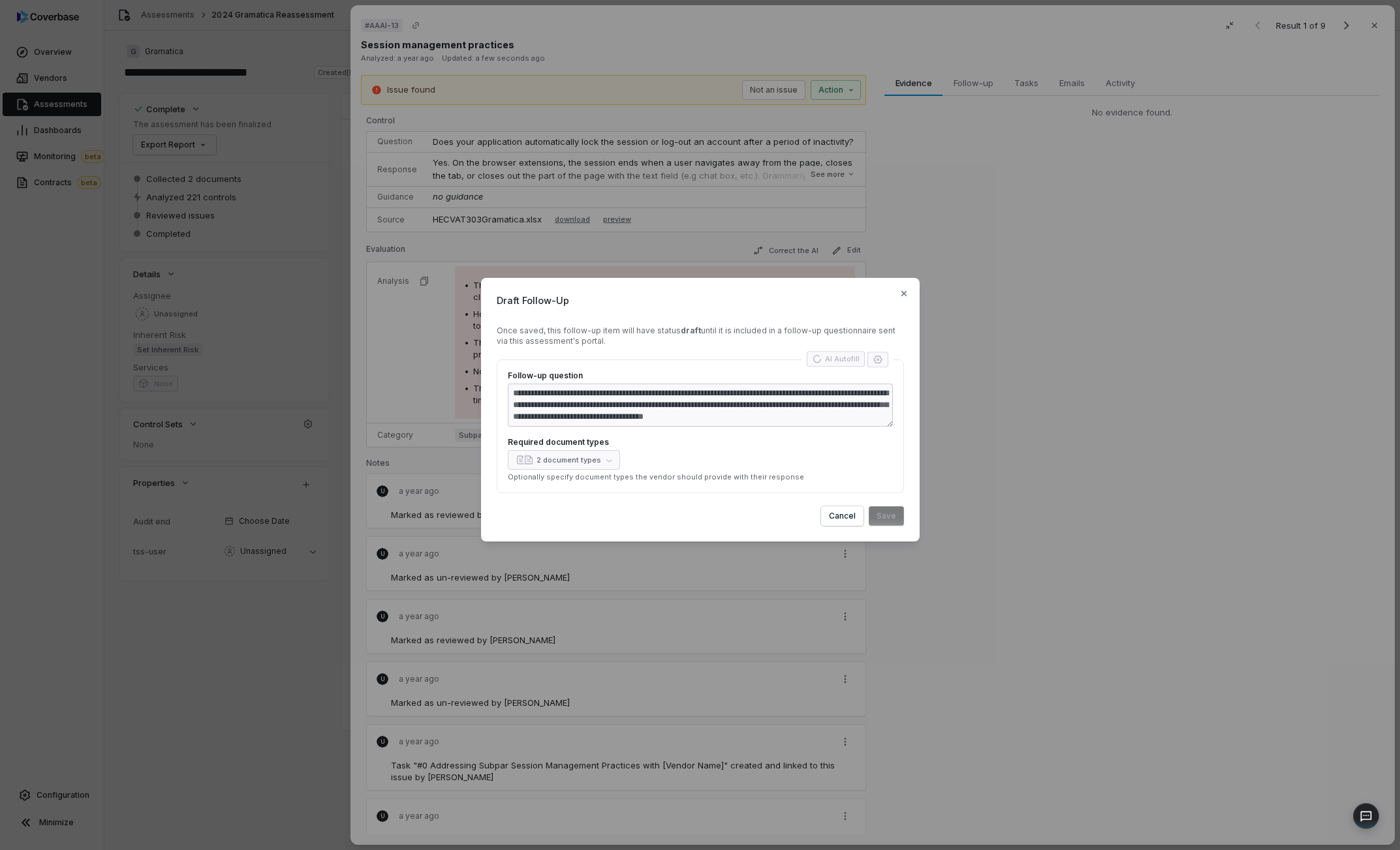
type textarea "*"
type textarea "**********"
type textarea "*"
type textarea "**********"
type textarea "*"
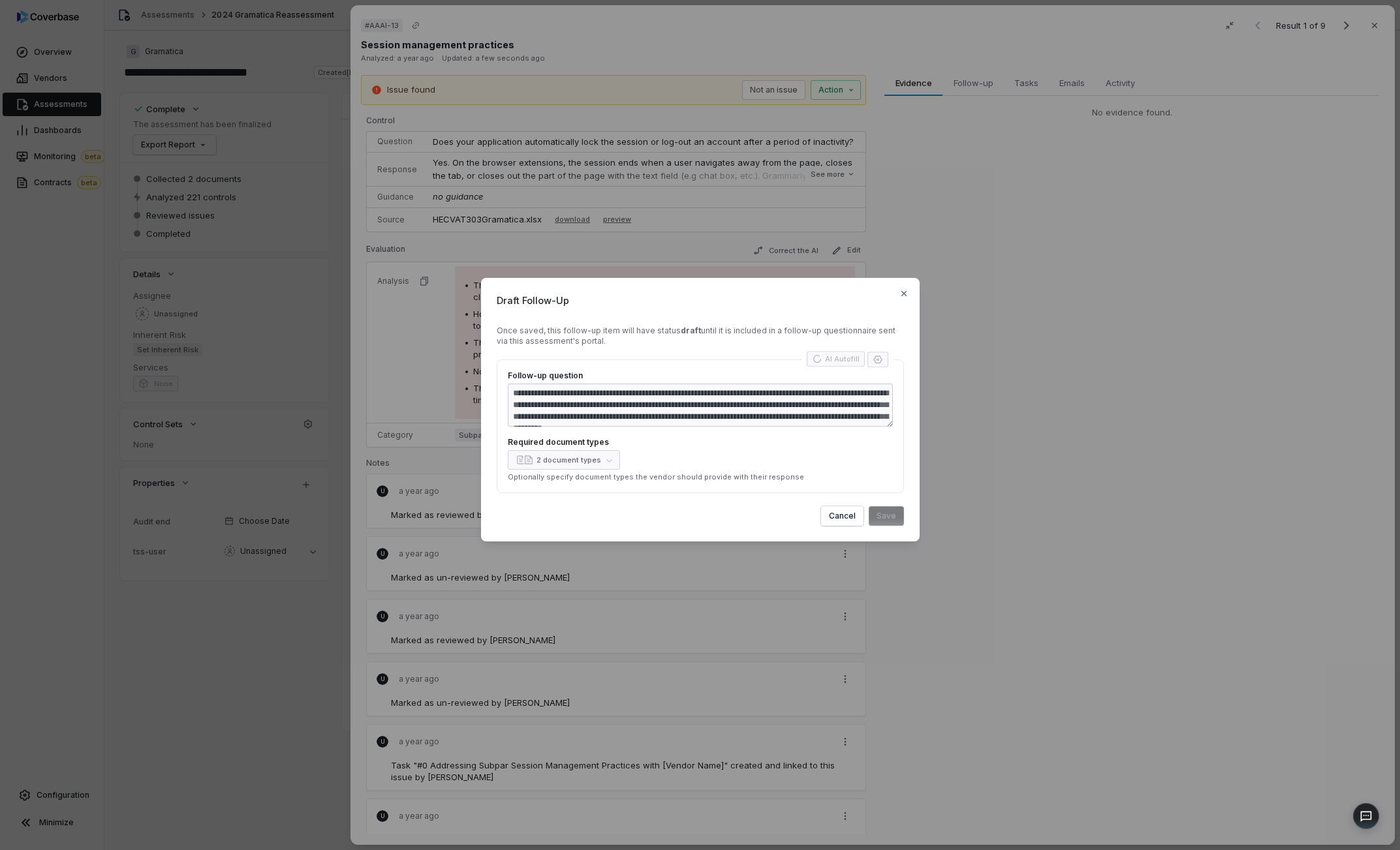
type textarea "**********"
type textarea "*"
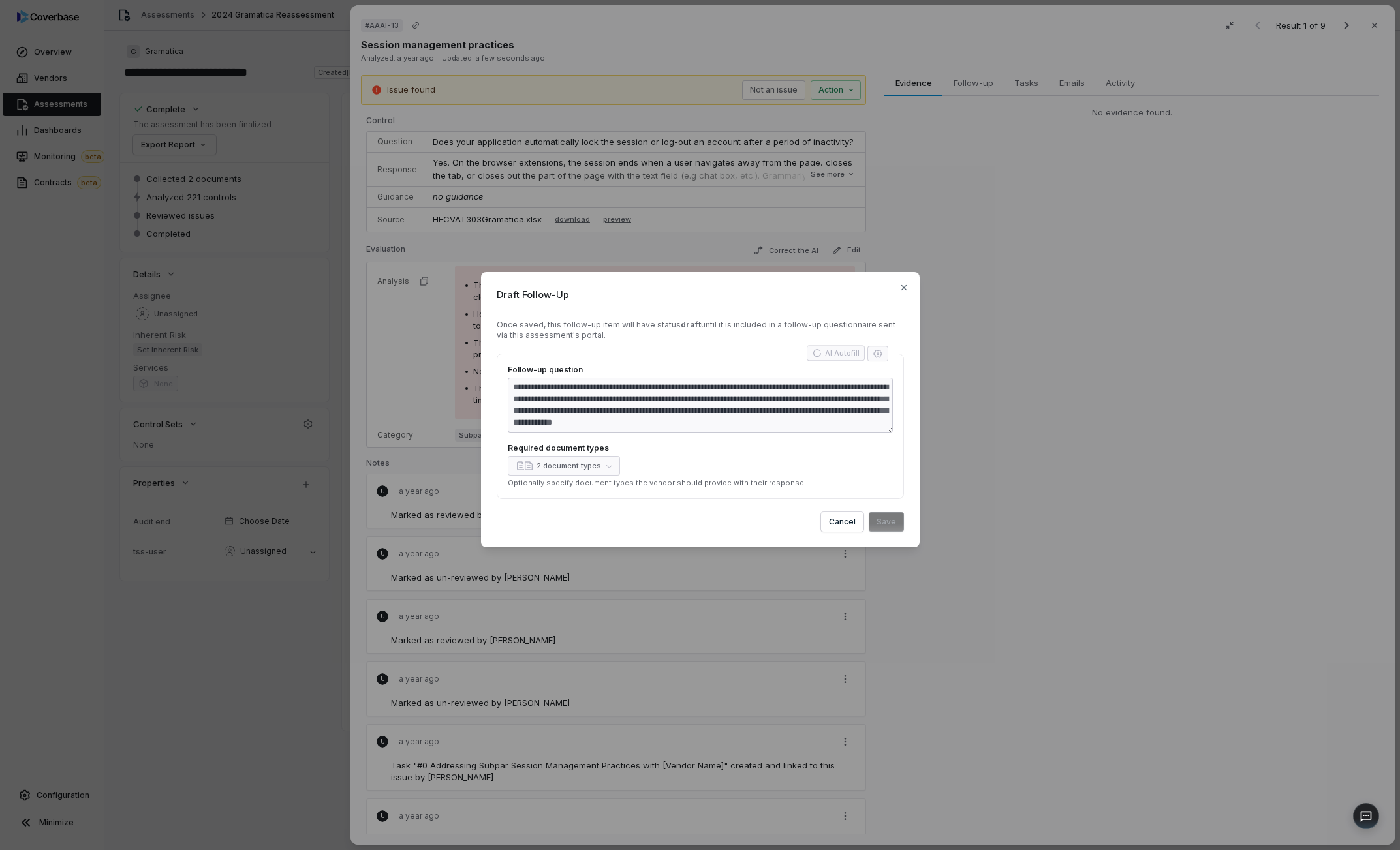
type textarea "**********"
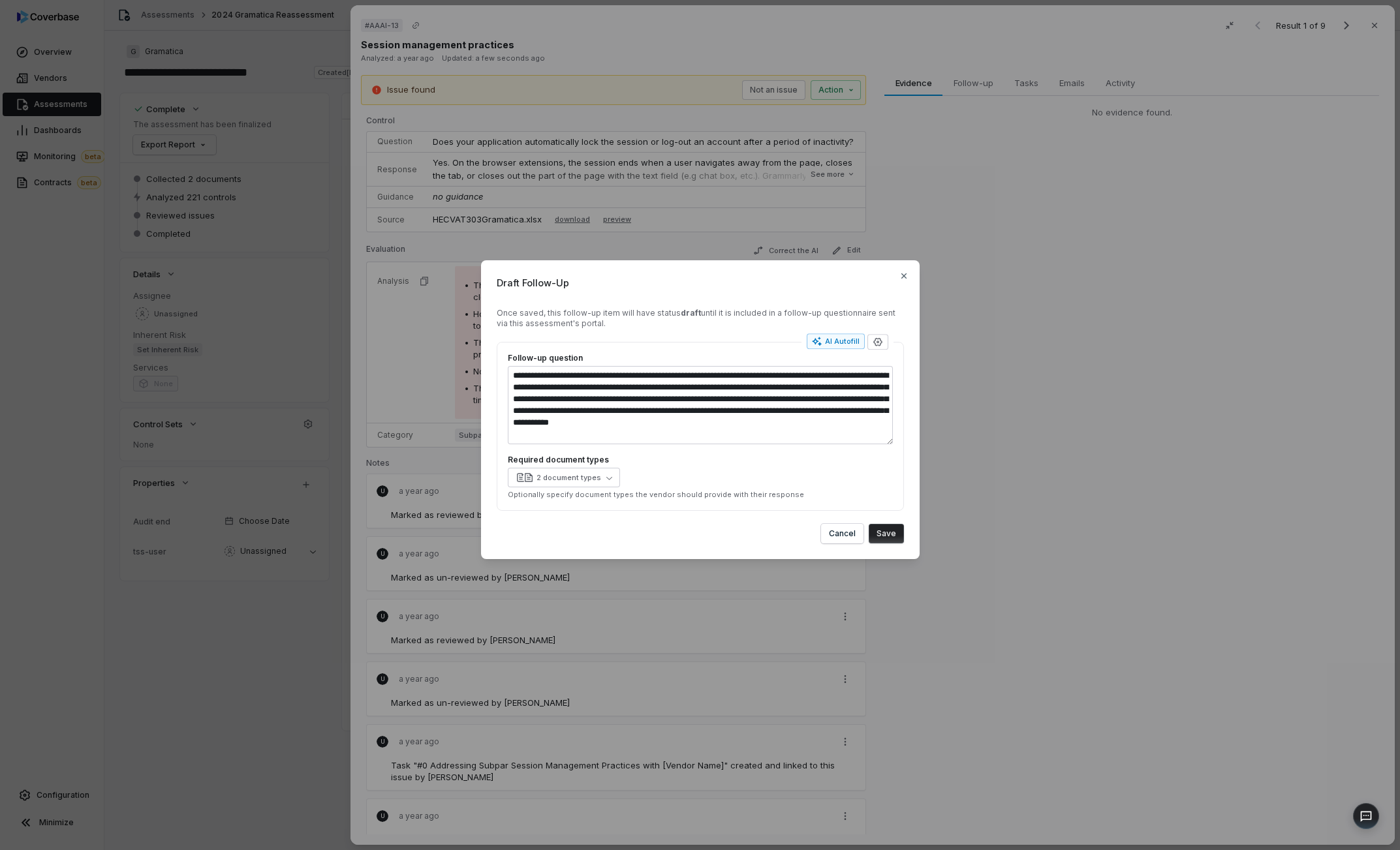
type textarea "*"
click at [899, 530] on button "Save" at bounding box center [886, 533] width 36 height 19
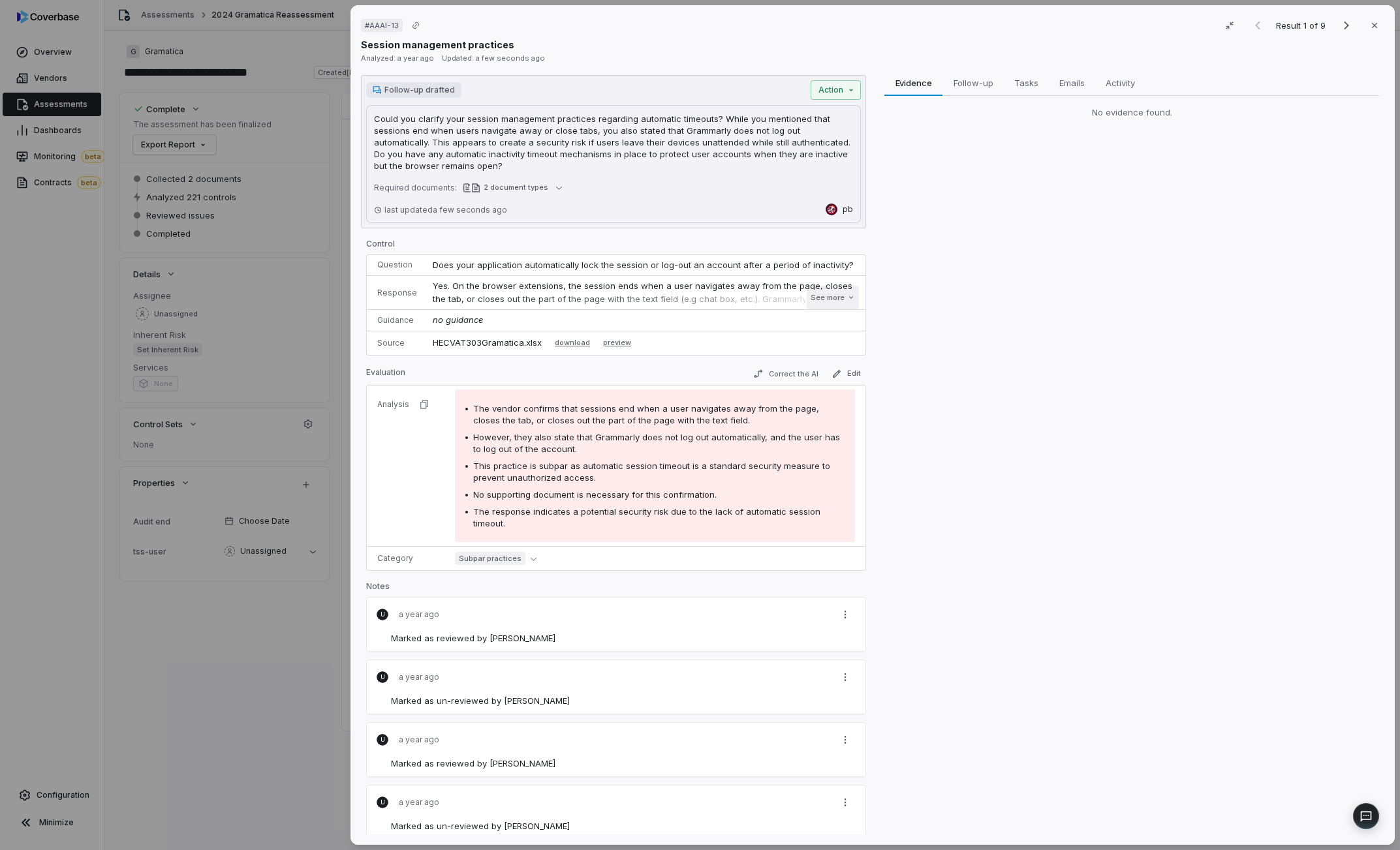
click at [838, 293] on button "See more" at bounding box center [832, 298] width 52 height 24
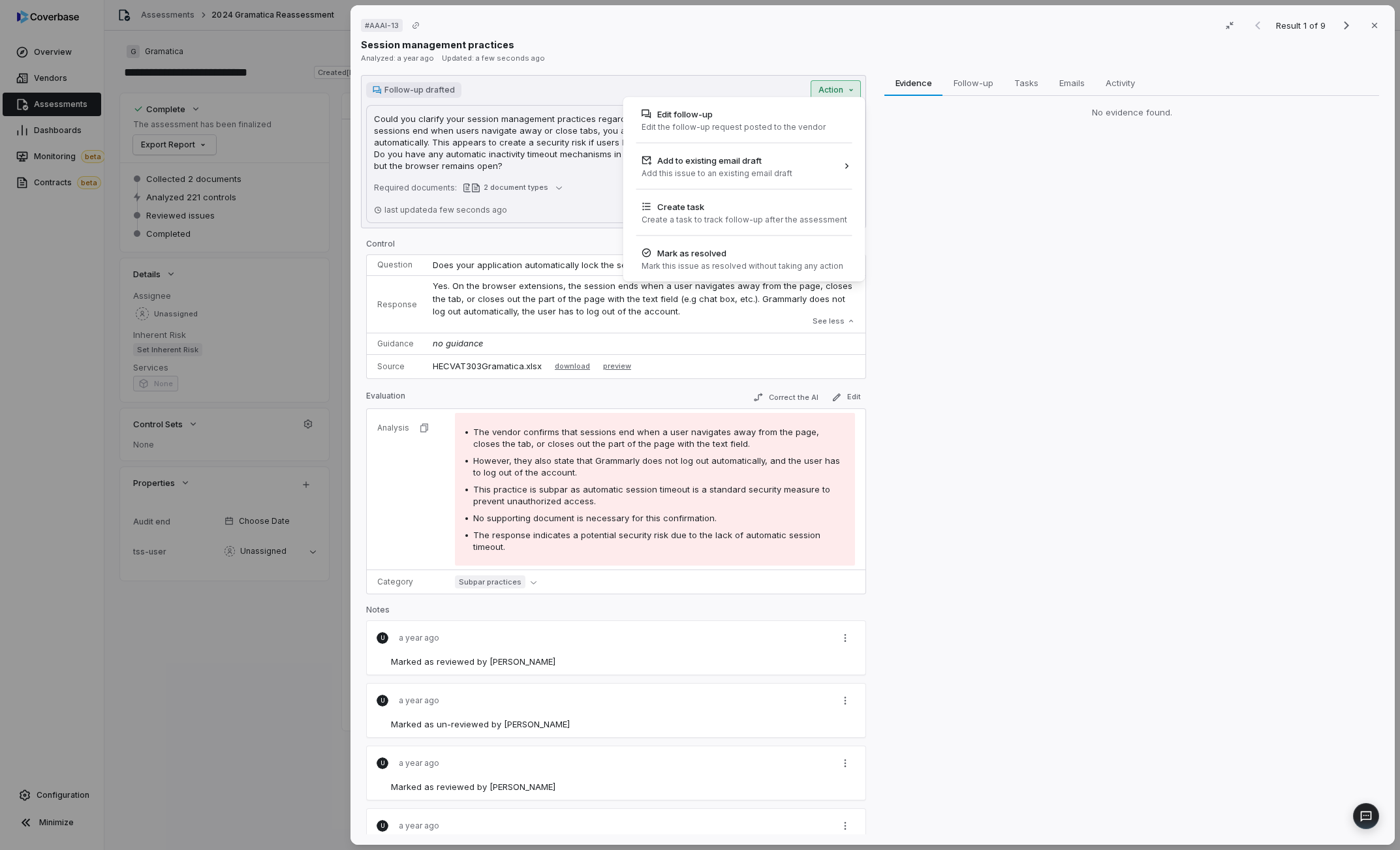
click at [846, 91] on div "# AAAI-13 Result 1 of 9 Close Session management practices Analyzed: a year ago…" at bounding box center [700, 425] width 1400 height 850
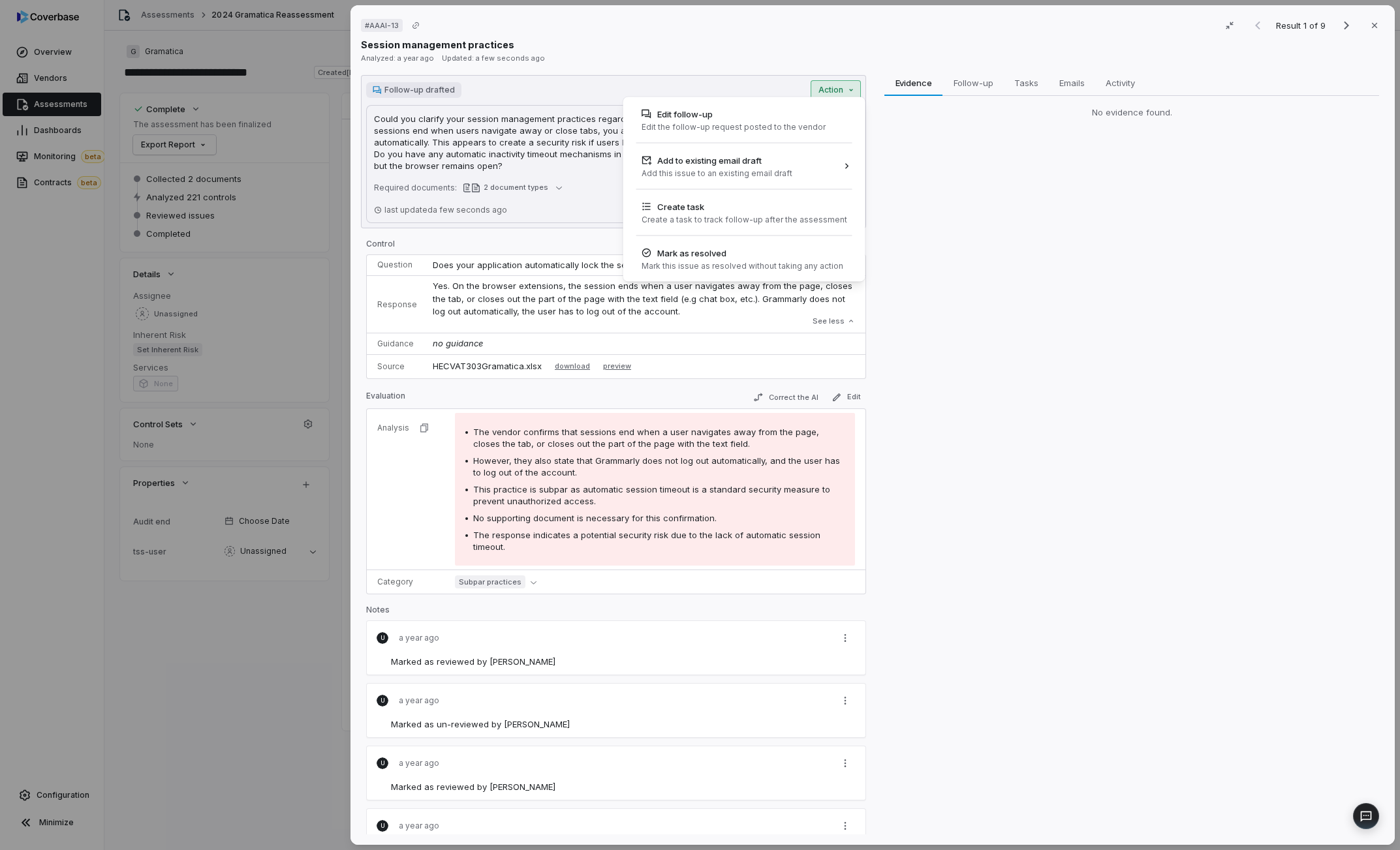
click at [968, 87] on div "# AAAI-13 Result 1 of 9 Close Session management practices Analyzed: a year ago…" at bounding box center [700, 425] width 1400 height 850
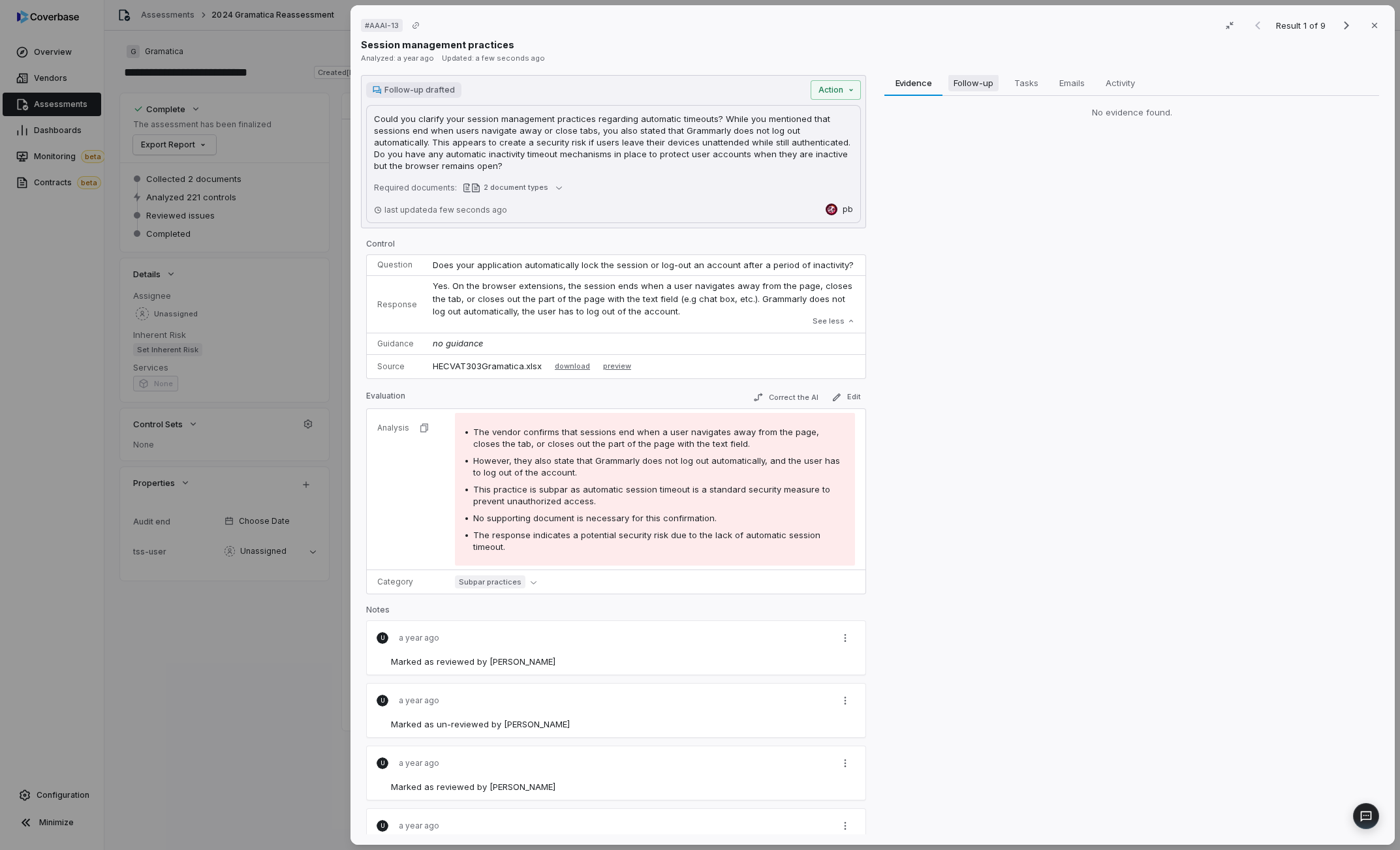
click at [1000, 82] on button "Follow-up Follow-up" at bounding box center [973, 82] width 61 height 26
click at [1037, 78] on span "Tasks" at bounding box center [1026, 82] width 34 height 17
click at [994, 83] on span "Follow-up" at bounding box center [973, 82] width 50 height 17
click at [932, 81] on span "Evidence" at bounding box center [913, 82] width 47 height 17
click at [990, 77] on span "Follow-up" at bounding box center [973, 82] width 50 height 17
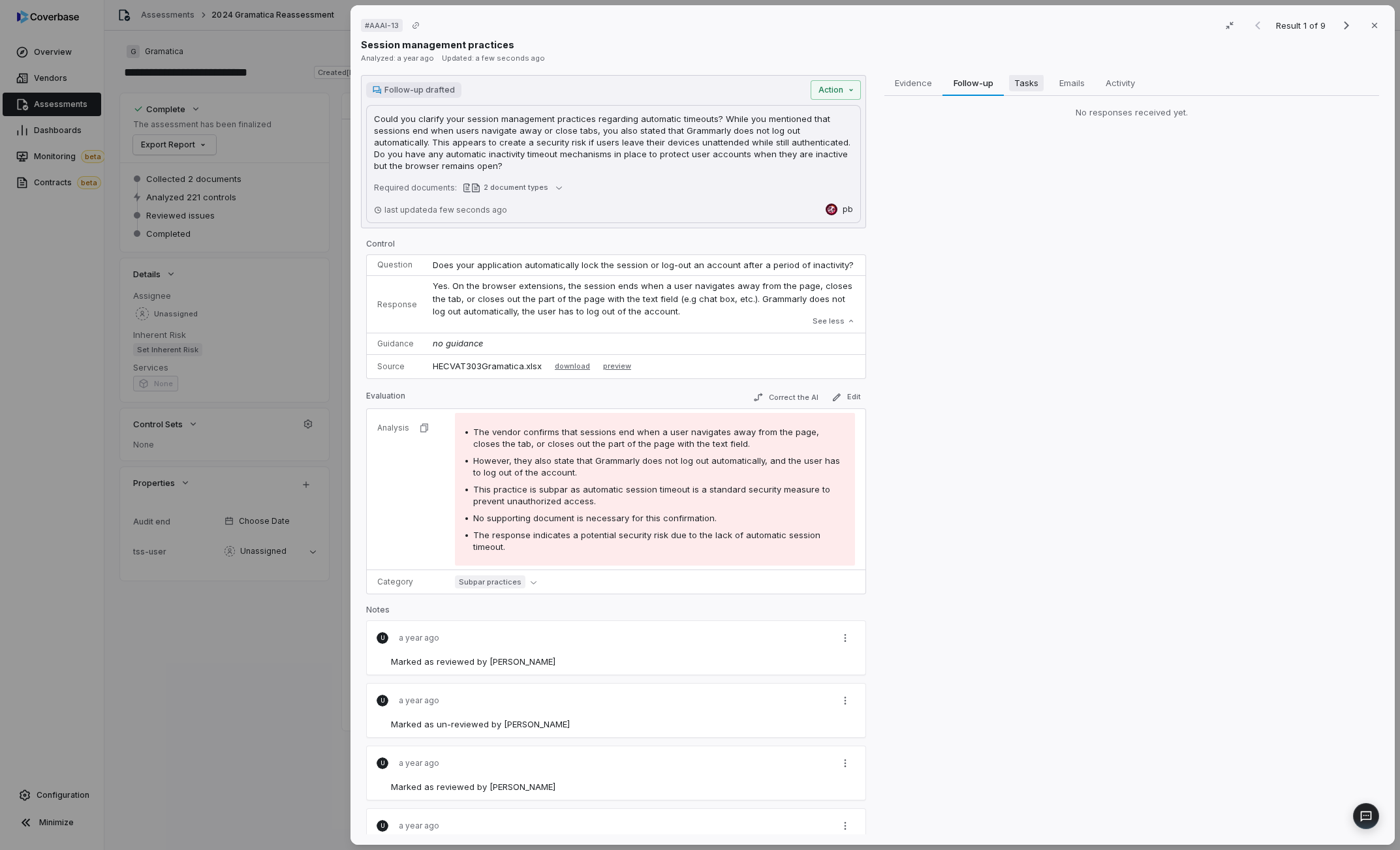
click at [1026, 74] on span "Tasks" at bounding box center [1026, 82] width 35 height 17
click at [999, 74] on div "# AAAI-13 Result 1 of 9 Close Session management practices Analyzed: a year ago…" at bounding box center [873, 425] width 1045 height 840
click at [1057, 71] on div "# AAAI-13 Result 1 of 9 Close Session management practices Analyzed: a year ago…" at bounding box center [873, 425] width 1045 height 840
click at [998, 79] on span "Follow-up" at bounding box center [973, 82] width 50 height 17
click at [1036, 79] on span "Tasks" at bounding box center [1026, 82] width 35 height 17
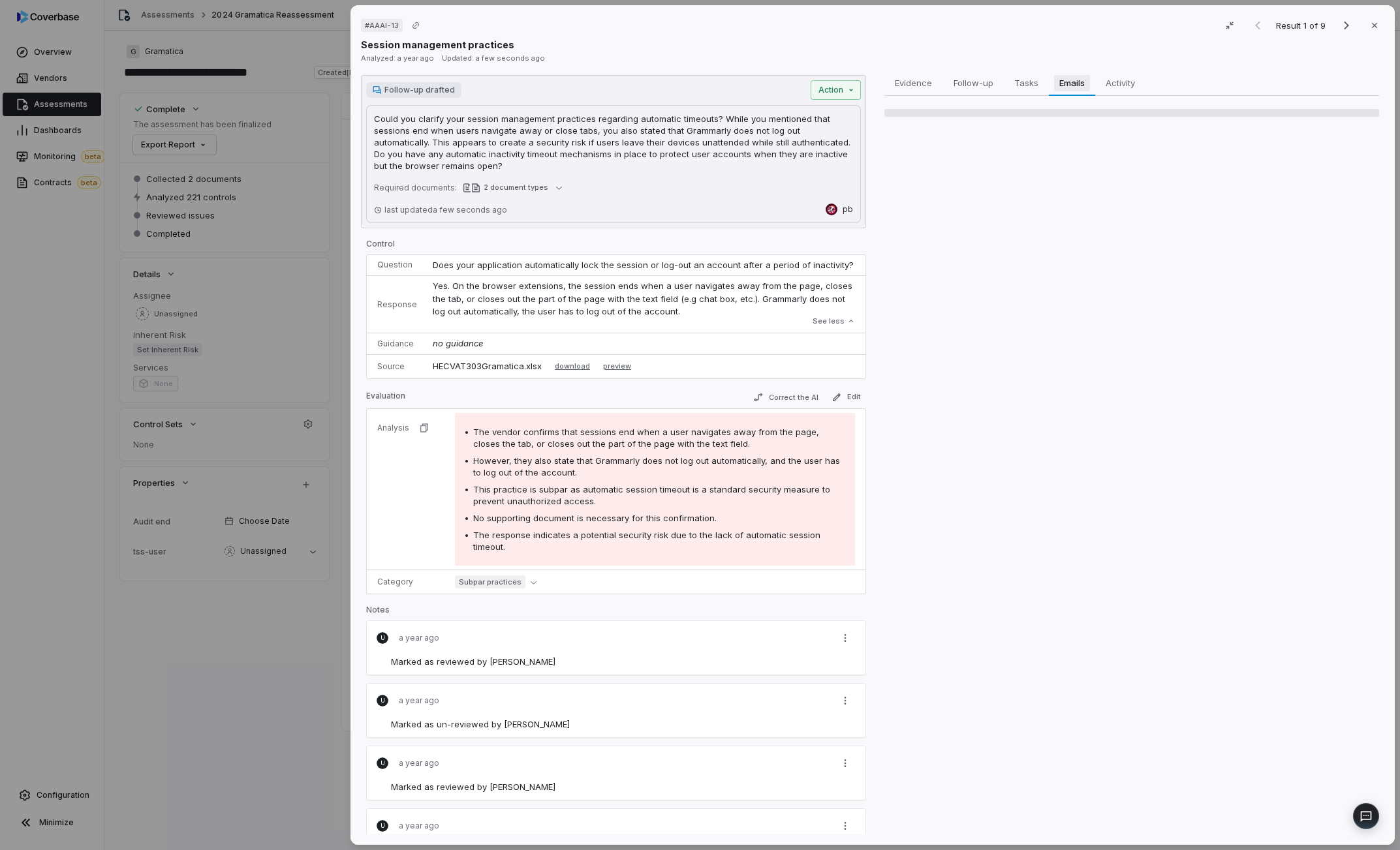
click at [1074, 81] on span "Emails" at bounding box center [1071, 82] width 36 height 17
click at [1001, 86] on button "Follow-up Follow-up" at bounding box center [973, 82] width 61 height 26
click at [1044, 81] on button "Tasks Tasks" at bounding box center [1026, 82] width 45 height 26
click at [1091, 83] on button "Emails Emails" at bounding box center [1072, 82] width 47 height 26
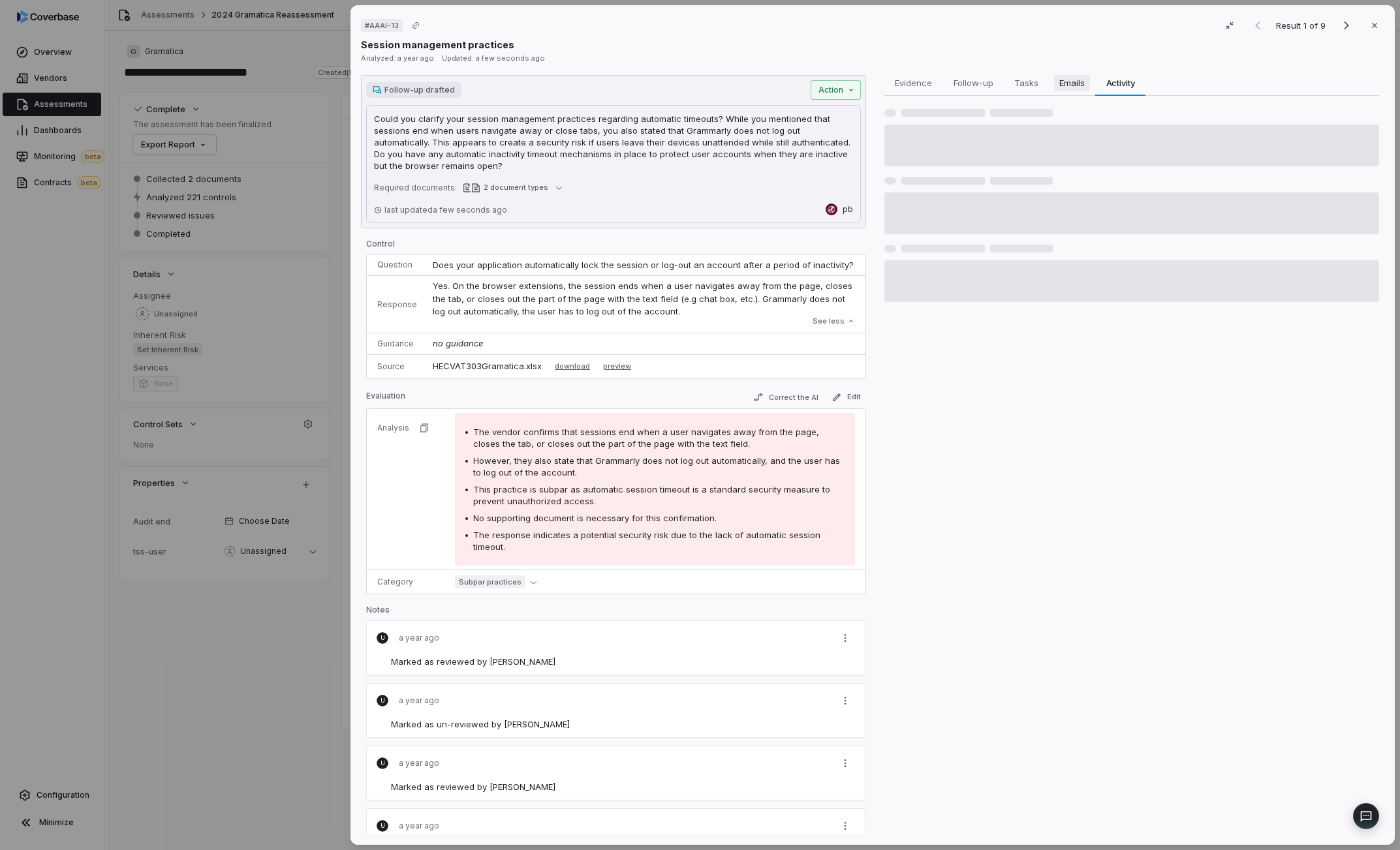
drag, startPoint x: 1116, startPoint y: 83, endPoint x: 1091, endPoint y: 82, distance: 25.0
click at [1116, 83] on span "Activity" at bounding box center [1121, 82] width 39 height 17
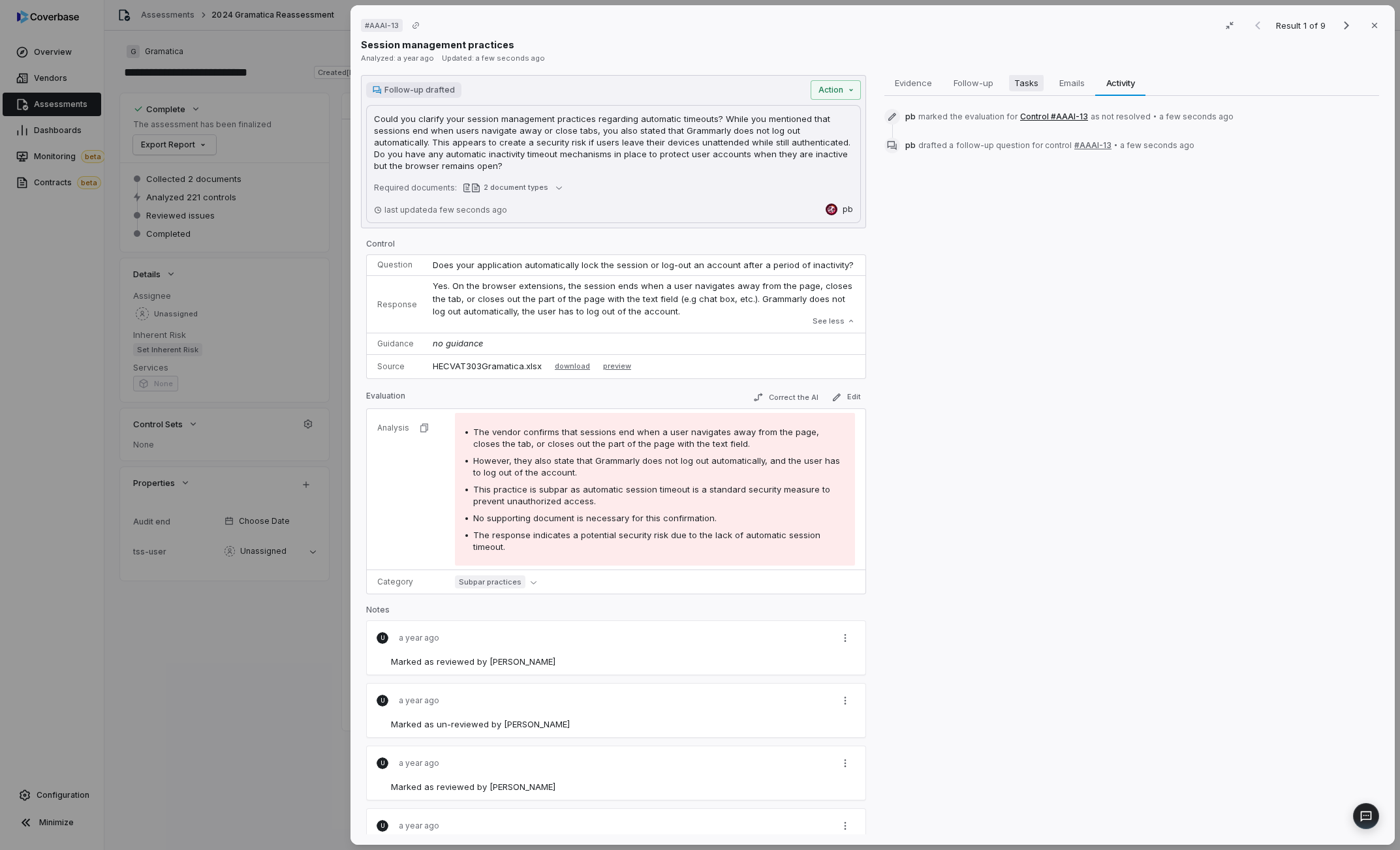
click at [1026, 90] on span "Tasks" at bounding box center [1026, 82] width 35 height 17
click at [976, 89] on span "Follow-up" at bounding box center [973, 82] width 50 height 17
click at [921, 86] on span "Evidence" at bounding box center [913, 82] width 47 height 17
click at [975, 89] on span "Follow-up" at bounding box center [973, 82] width 50 height 17
click at [1013, 86] on span "Tasks" at bounding box center [1026, 82] width 34 height 17
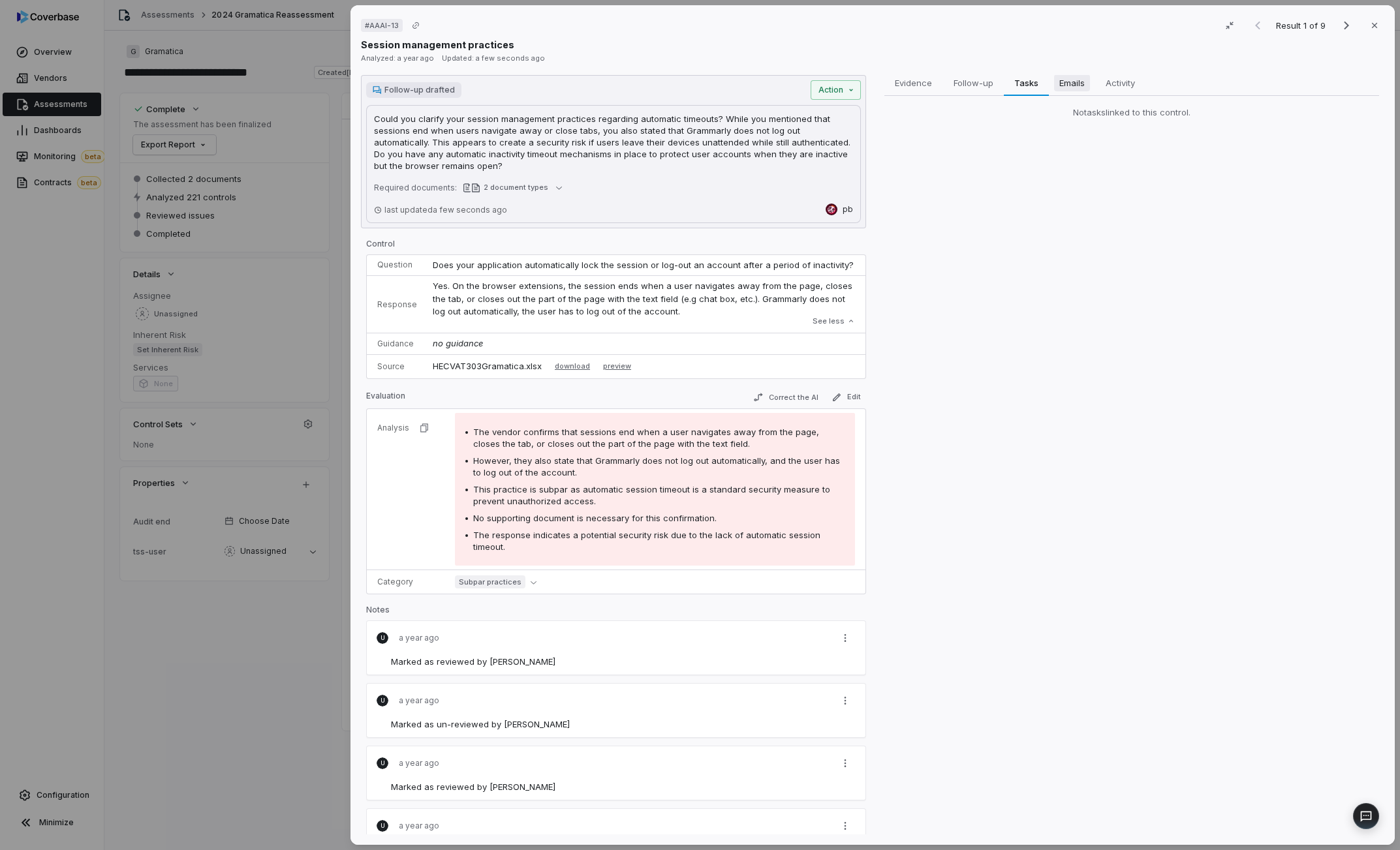
click at [1059, 79] on span "Emails" at bounding box center [1071, 82] width 36 height 17
click at [1009, 86] on span "Tasks" at bounding box center [1026, 82] width 35 height 17
click at [1071, 77] on span "Emails" at bounding box center [1071, 82] width 36 height 17
click at [1036, 86] on span "Tasks" at bounding box center [1026, 82] width 34 height 17
click at [1077, 84] on span "Emails" at bounding box center [1071, 82] width 36 height 17
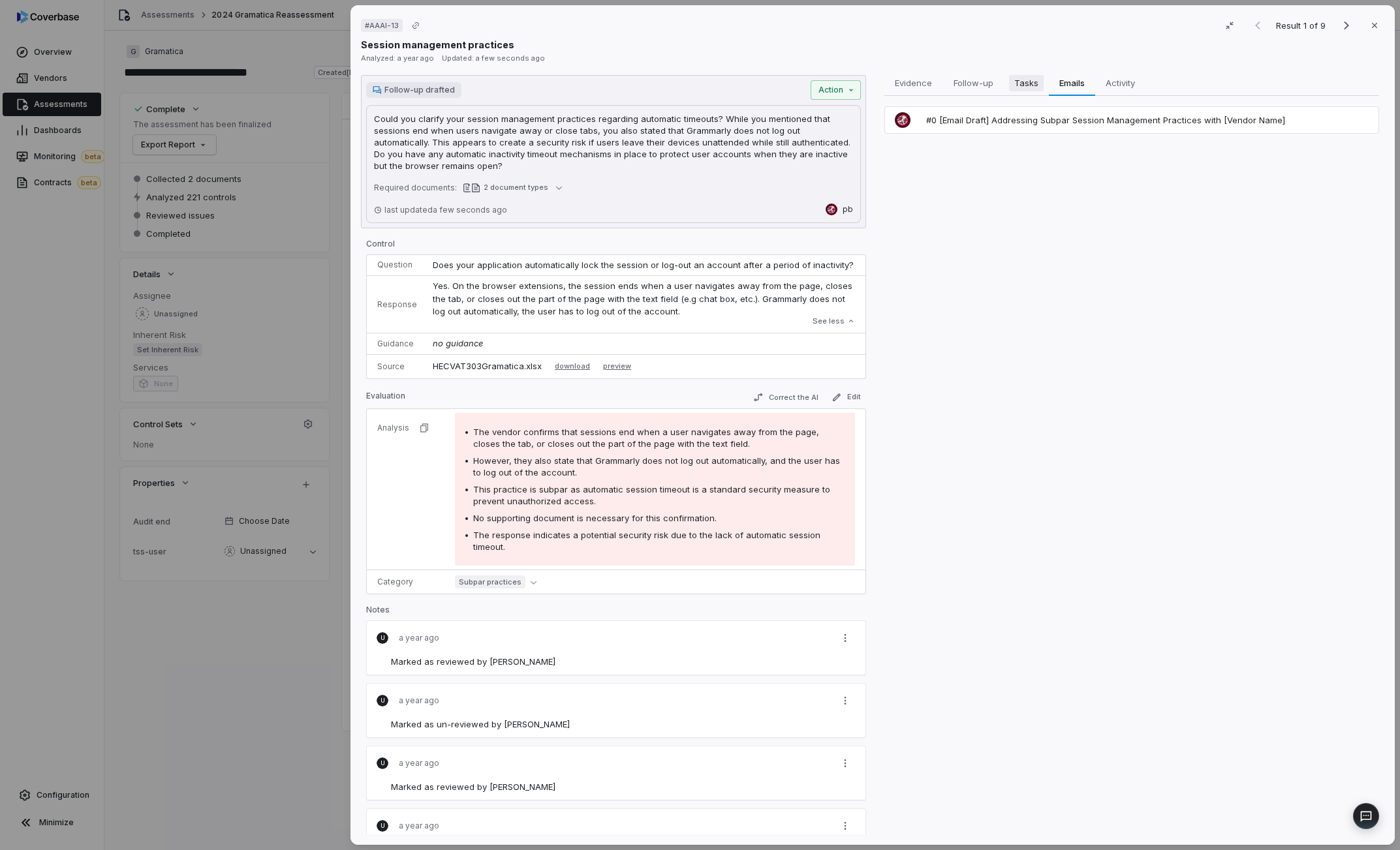
click at [1027, 79] on span "Tasks" at bounding box center [1026, 82] width 35 height 17
click at [1072, 79] on span "Emails" at bounding box center [1071, 82] width 36 height 17
click at [1027, 120] on span "#0 [Email Draft] Addressing Subpar Session Management Practices with [Vendor Na…" at bounding box center [1105, 120] width 359 height 12
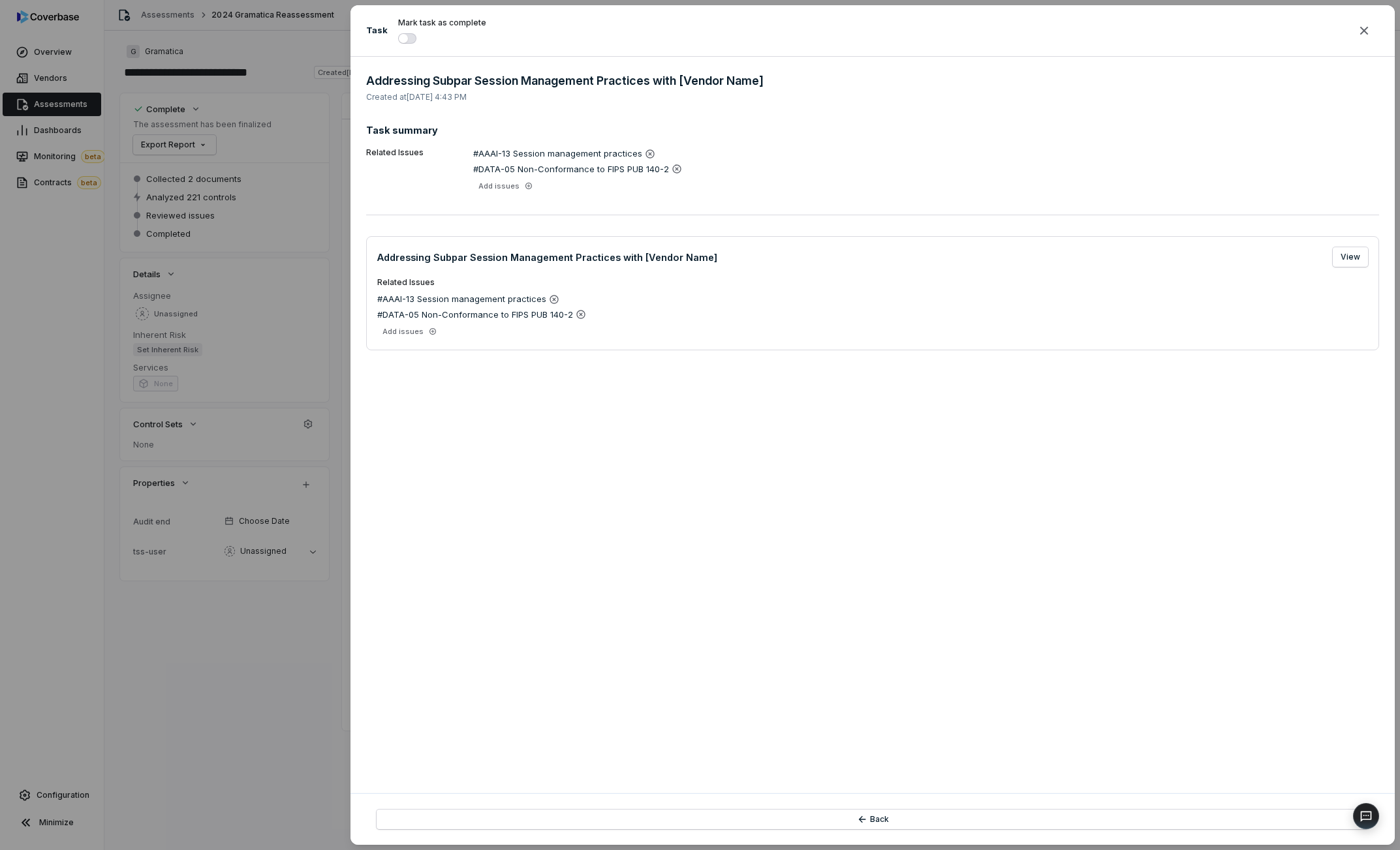
click at [328, 87] on div "Task Mark task as complete Addressing Subpar Session Management Practices with …" at bounding box center [700, 425] width 1400 height 850
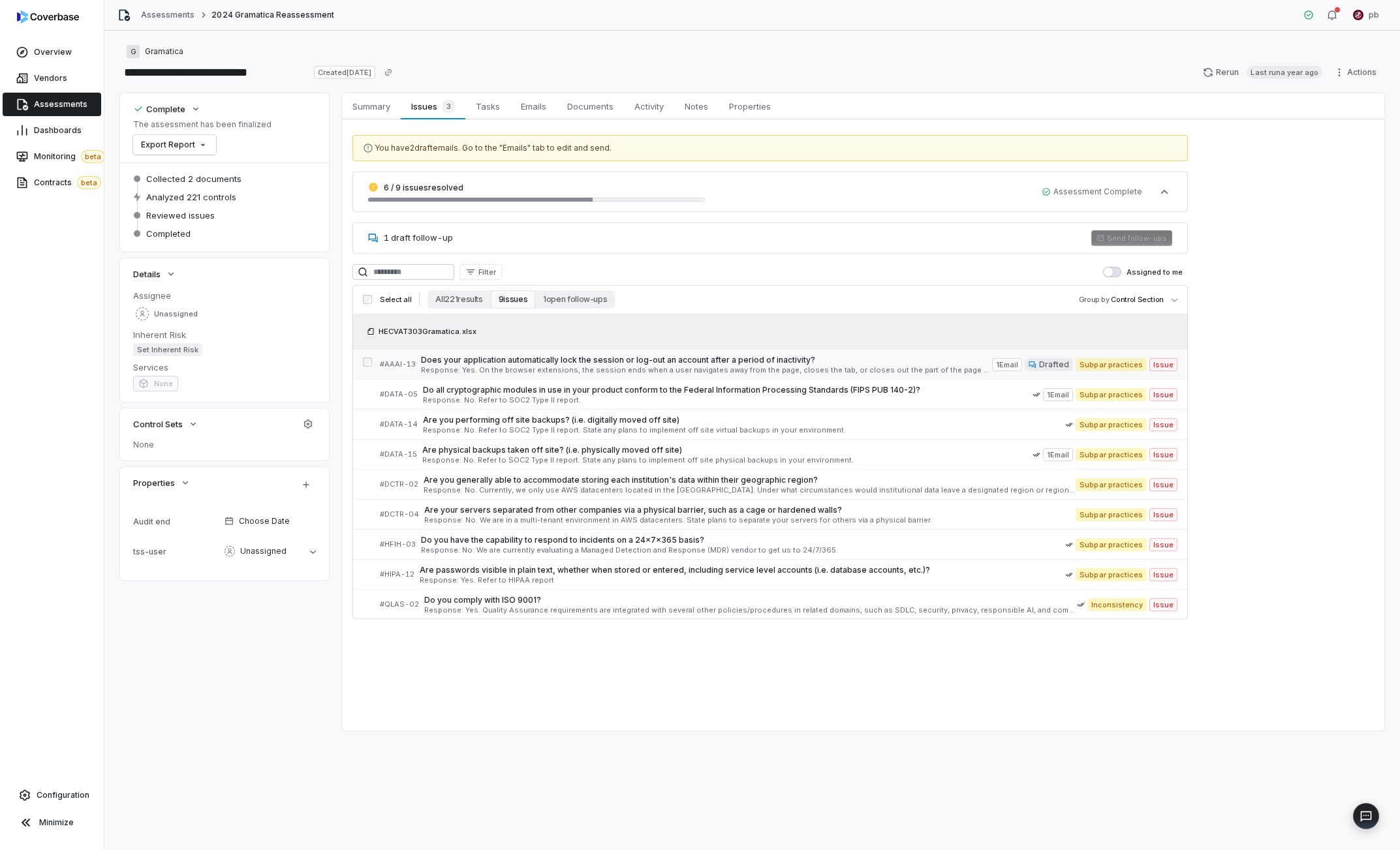
click at [563, 350] on link "# AAAI-13 Does your application automatically lock the session or log-out an ac…" at bounding box center [778, 364] width 797 height 29
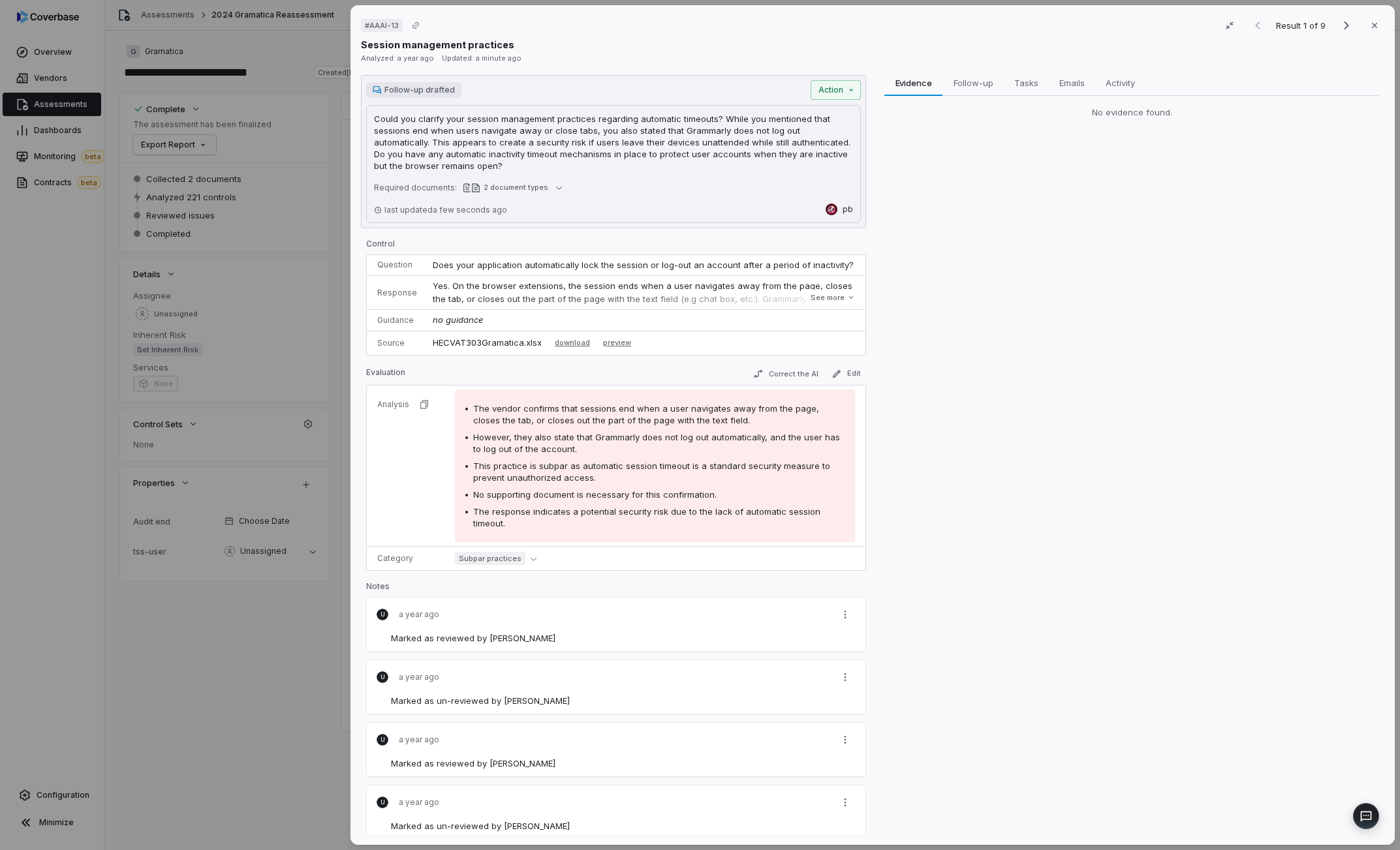
click at [844, 100] on div "Follow-up drafted Action Could you clarify your session management practices re…" at bounding box center [613, 152] width 505 height 153
click at [843, 99] on div "Follow-up drafted Action Could you clarify your session management practices re…" at bounding box center [613, 152] width 505 height 153
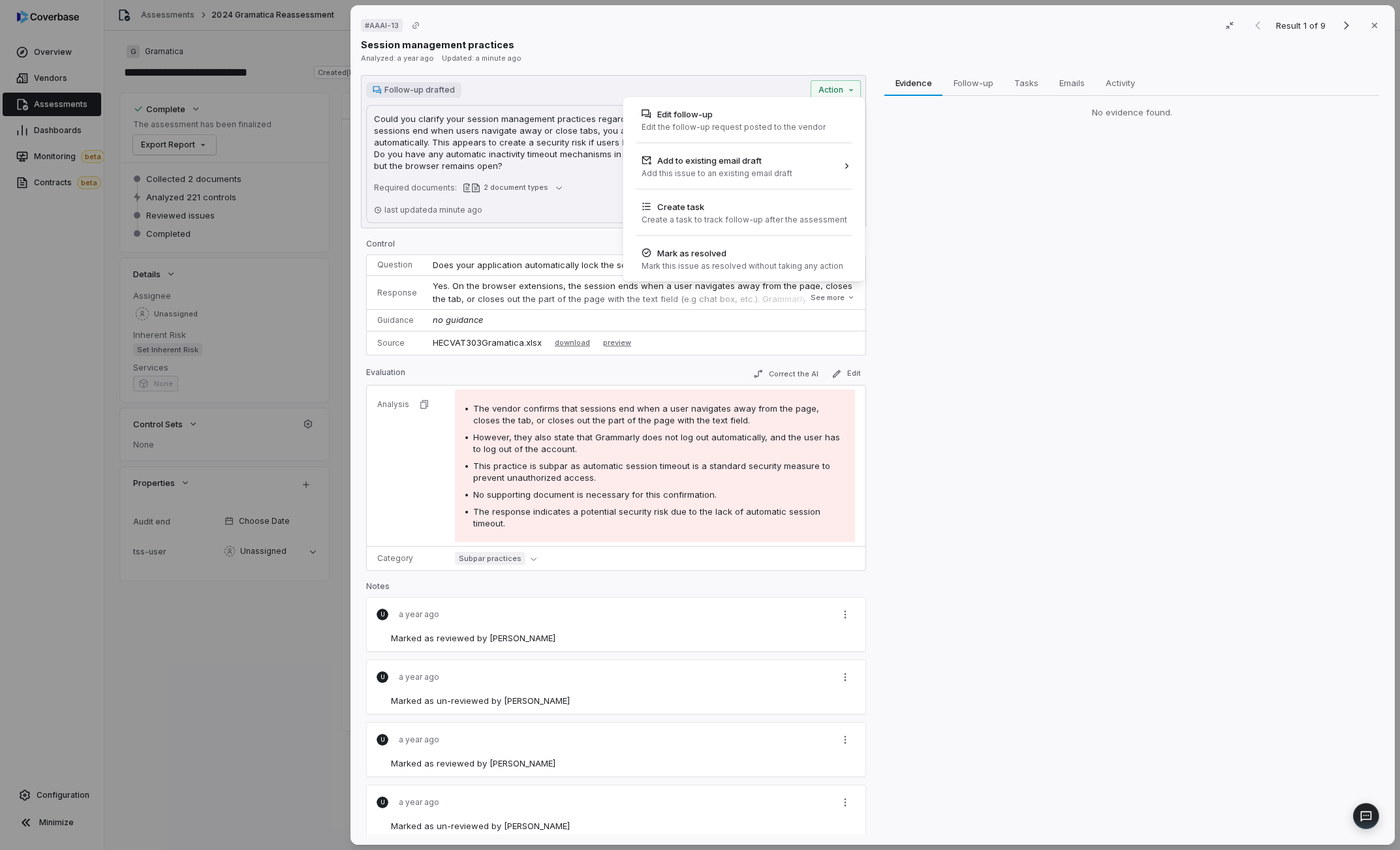
click at [776, 45] on div "# AAAI-13 Result 1 of 9 Close Session management practices Analyzed: a year ago…" at bounding box center [700, 425] width 1400 height 850
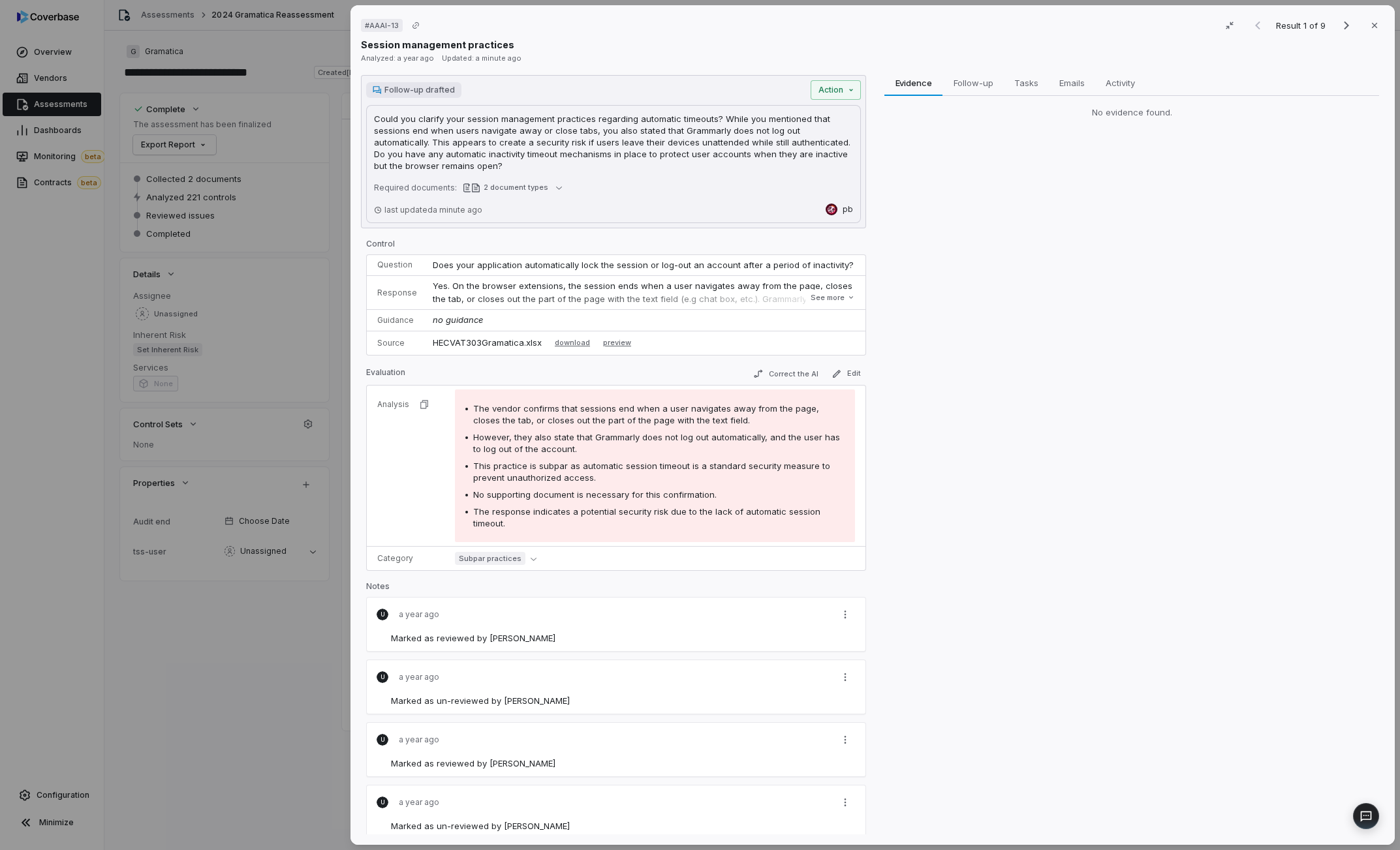
click at [384, 95] on span "Follow-up drafted" at bounding box center [419, 89] width 70 height 10
click at [386, 81] on div "Follow-up drafted Action" at bounding box center [614, 89] width 495 height 19
click at [393, 93] on span "Follow-up drafted" at bounding box center [419, 89] width 70 height 10
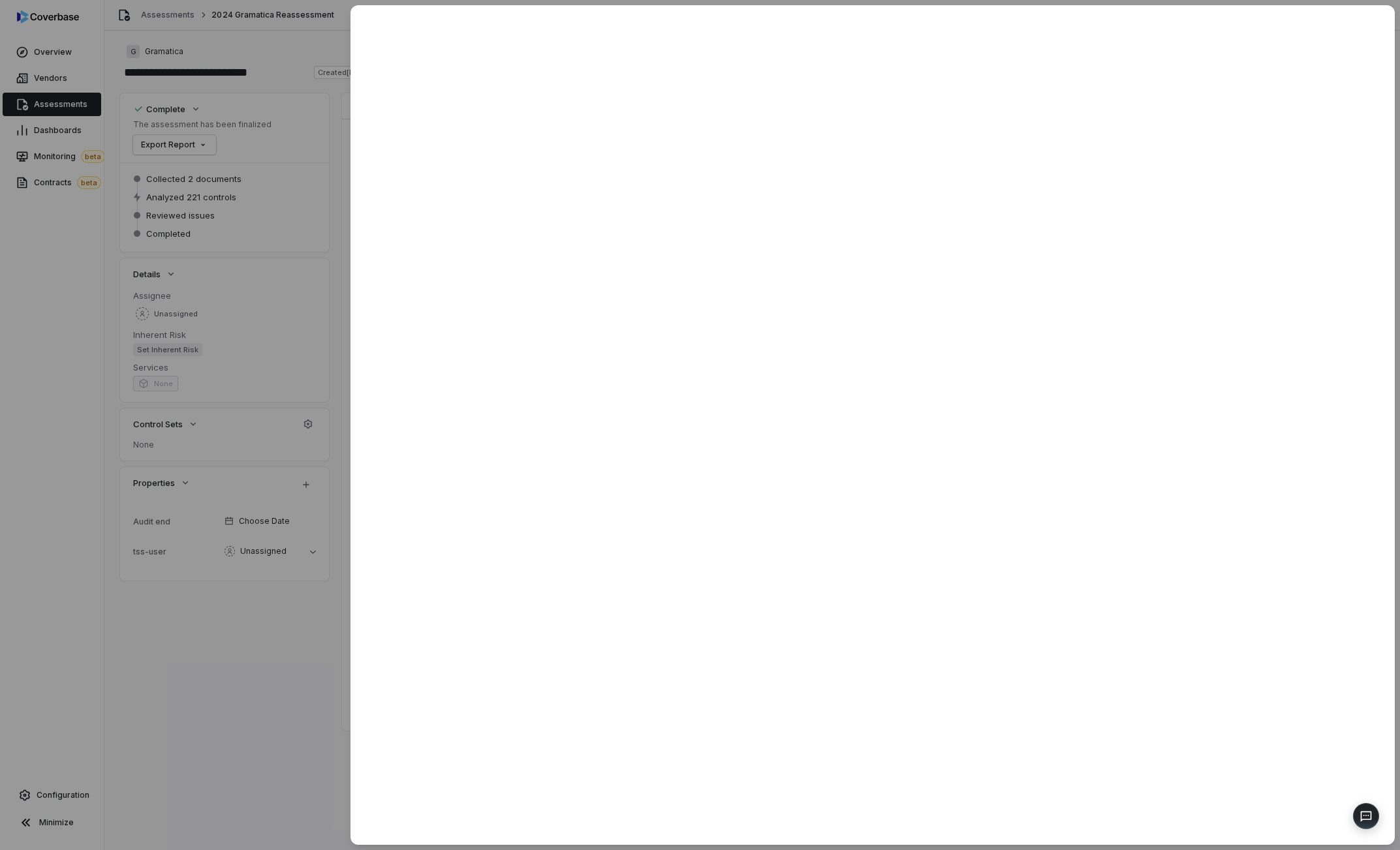
click at [298, 237] on div at bounding box center [700, 425] width 1400 height 850
